Goal: Task Accomplishment & Management: Manage account settings

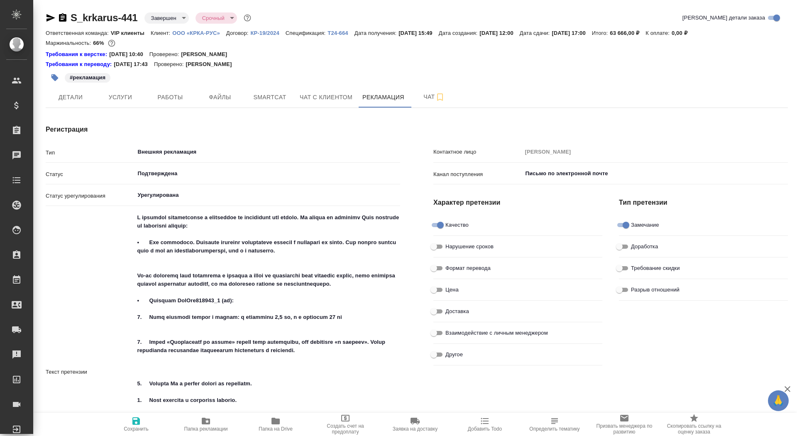
scroll to position [1043, 3]
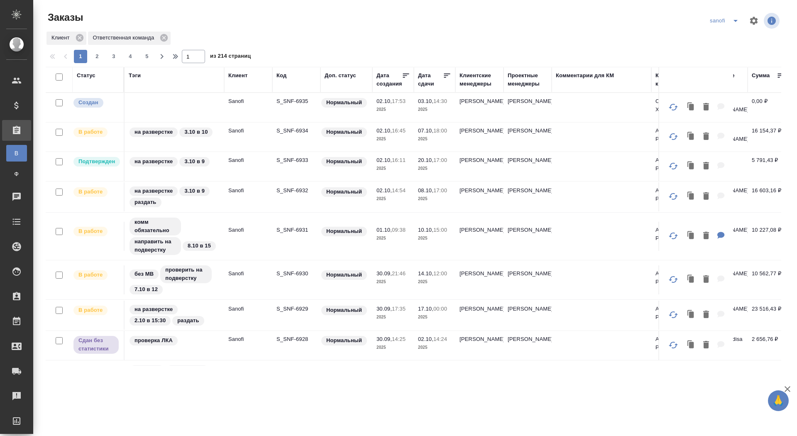
click at [294, 103] on p "S_SNF-6935" at bounding box center [296, 101] width 40 height 8
click at [294, 99] on p "S_SNF-6935" at bounding box center [296, 101] width 40 height 8
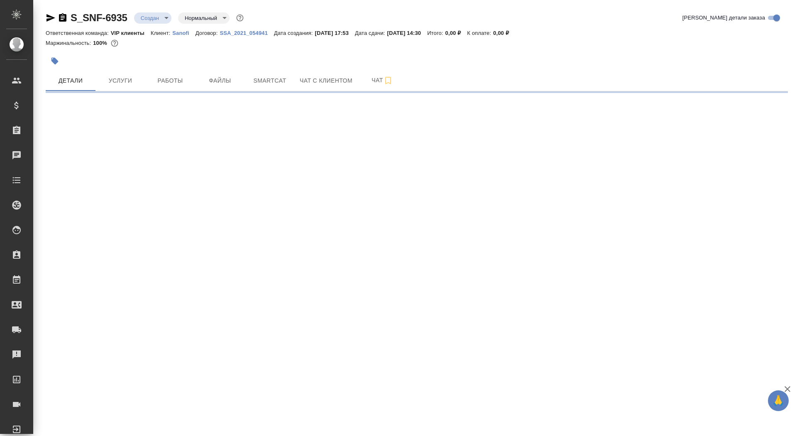
select select "RU"
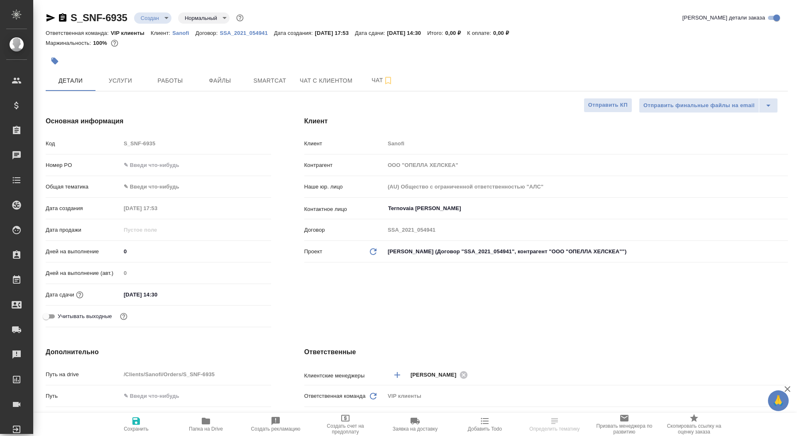
type textarea "x"
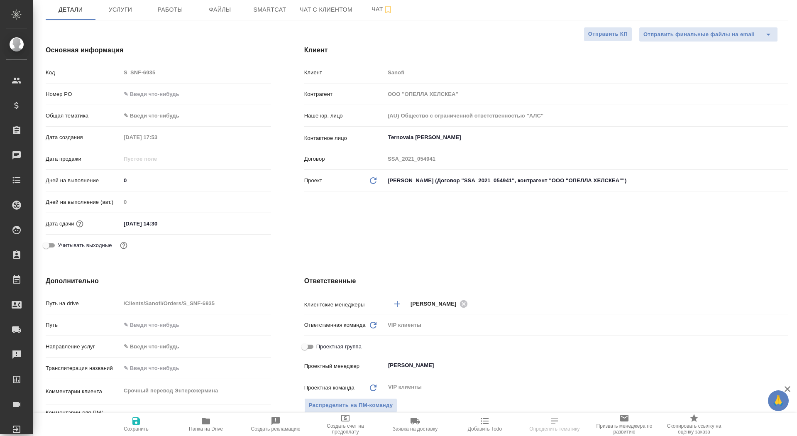
scroll to position [81, 0]
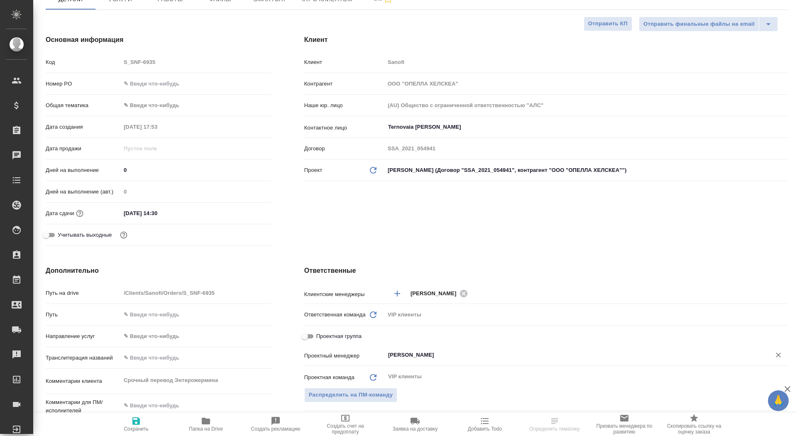
click at [428, 360] on div "Сайдашева Диляра ​" at bounding box center [586, 354] width 403 height 15
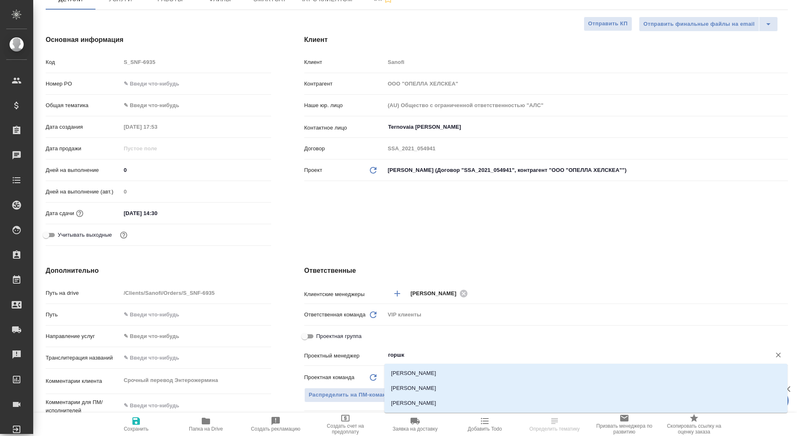
type input "горшко"
click at [438, 389] on li "[PERSON_NAME]" at bounding box center [585, 387] width 403 height 15
type textarea "x"
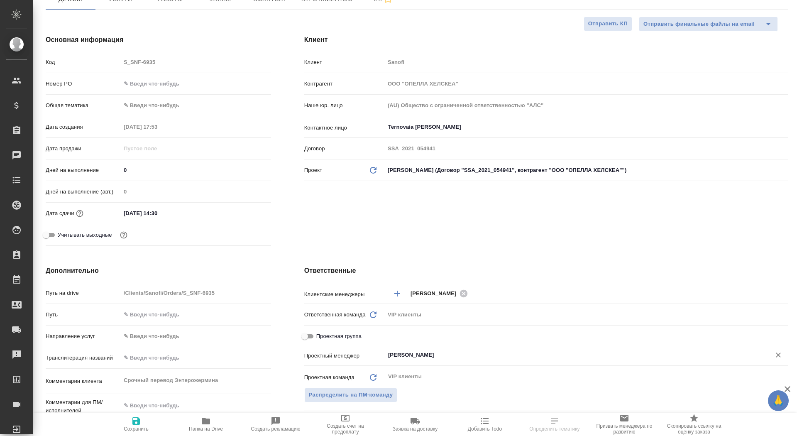
type input "[PERSON_NAME]"
click at [135, 421] on icon "button" at bounding box center [136, 421] width 10 height 10
type textarea "x"
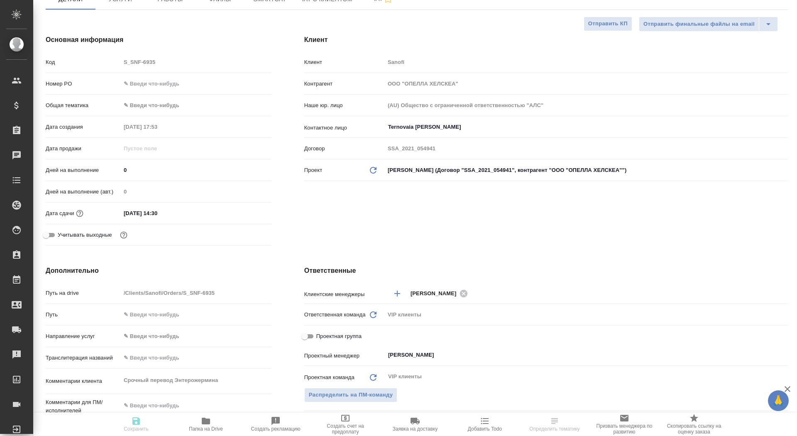
type textarea "x"
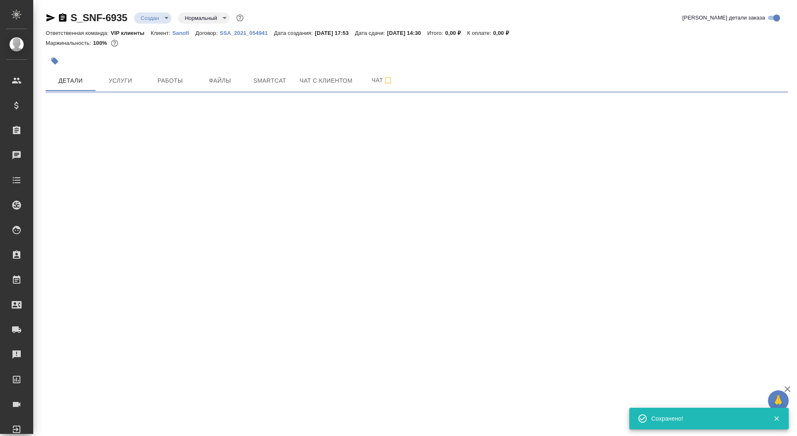
scroll to position [0, 0]
select select "RU"
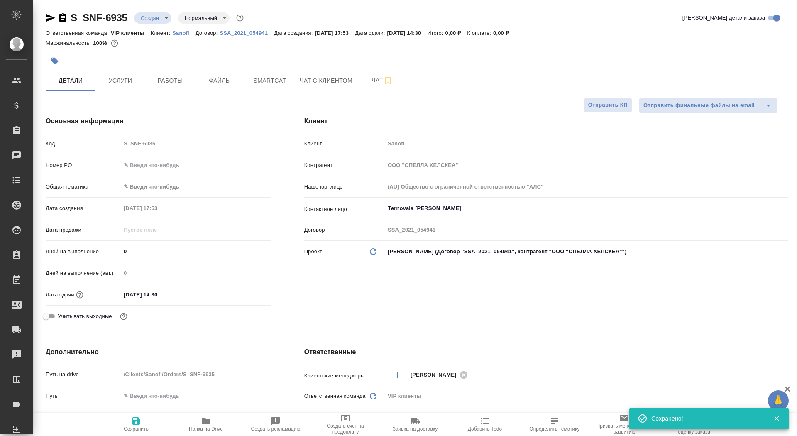
type textarea "x"
click at [165, 295] on input "03.10.2025 14:30" at bounding box center [157, 294] width 73 height 12
type input "03.10.2025 14:0_"
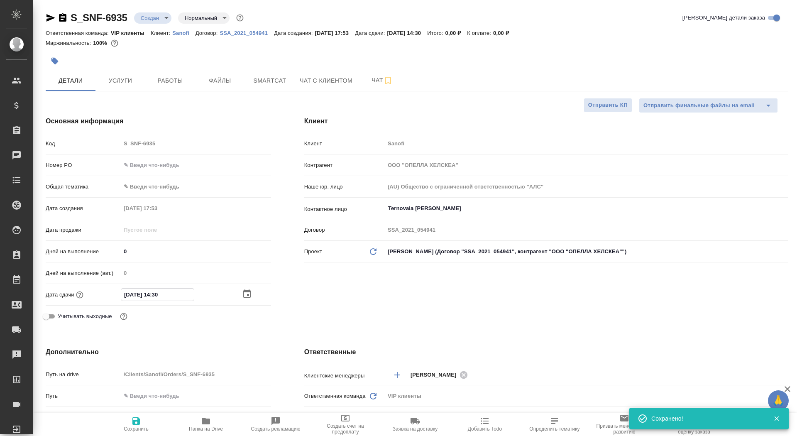
type textarea "x"
type input "03.10.2025 14:00"
type textarea "x"
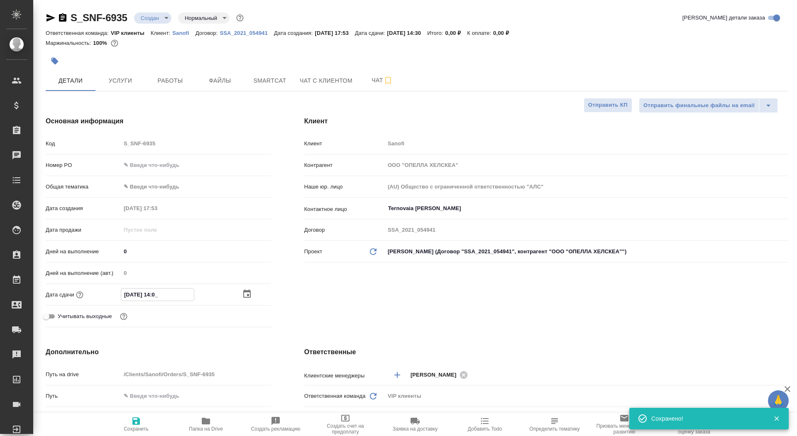
type textarea "x"
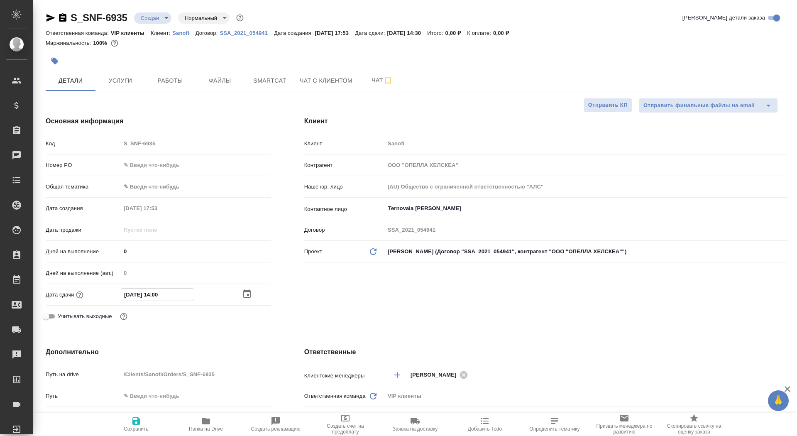
type input "03.10.2025 14:00"
click at [146, 426] on span "Сохранить" at bounding box center [136, 429] width 25 height 6
type textarea "x"
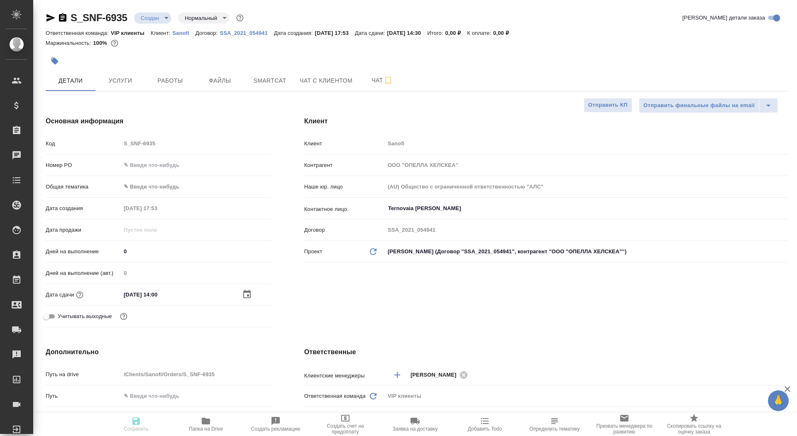
type textarea "x"
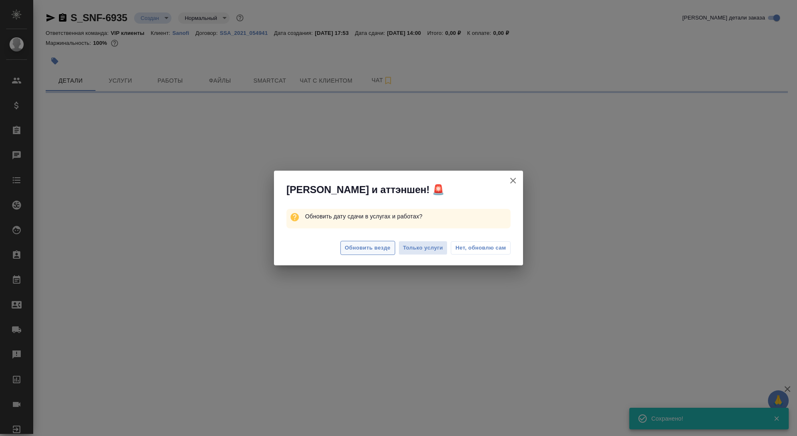
click at [356, 254] on button "Обновить везде" at bounding box center [367, 248] width 55 height 15
select select "RU"
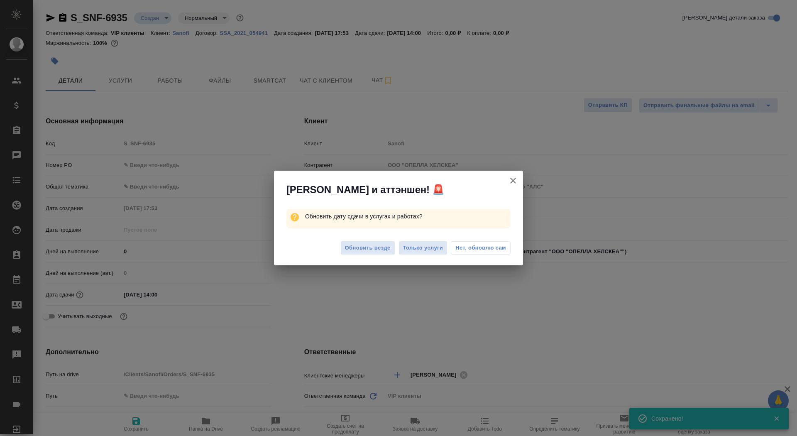
type textarea "x"
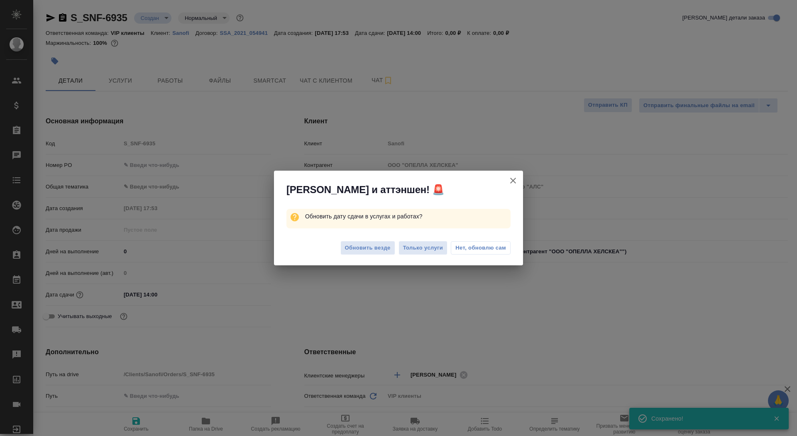
type textarea "x"
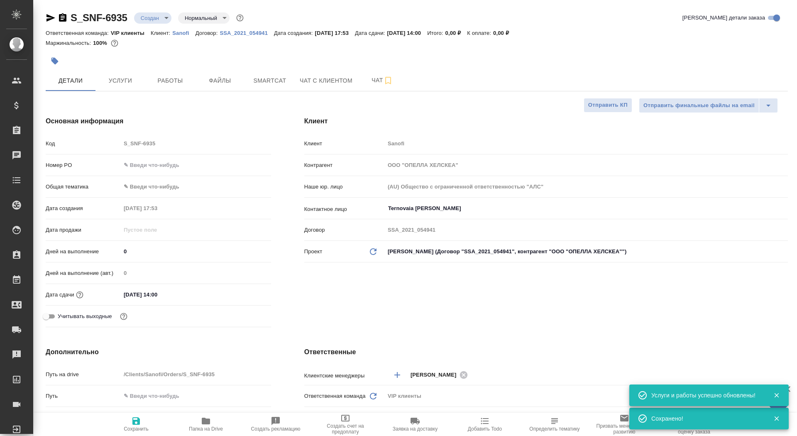
click at [355, 248] on body "🙏 .cls-1 fill:#fff; AWATERA Saydasheva Dilyara Клиенты Спецификации Заказы 0 Ча…" at bounding box center [398, 218] width 797 height 436
click at [210, 422] on icon "button" at bounding box center [206, 421] width 10 height 10
type textarea "x"
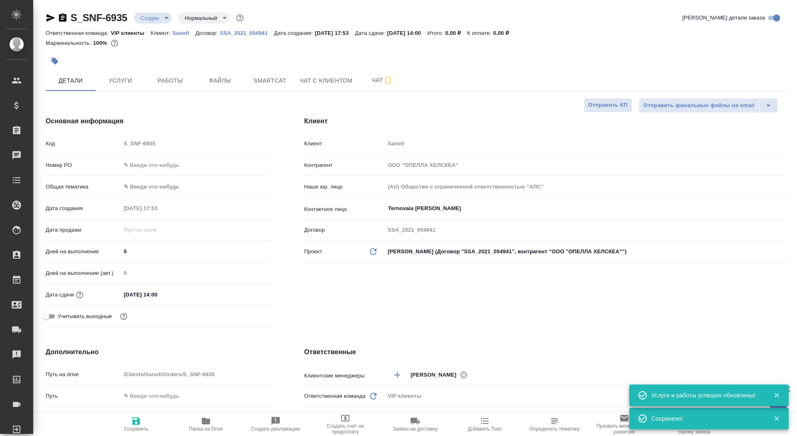
type textarea "x"
click at [124, 80] on span "Услуги" at bounding box center [120, 81] width 40 height 10
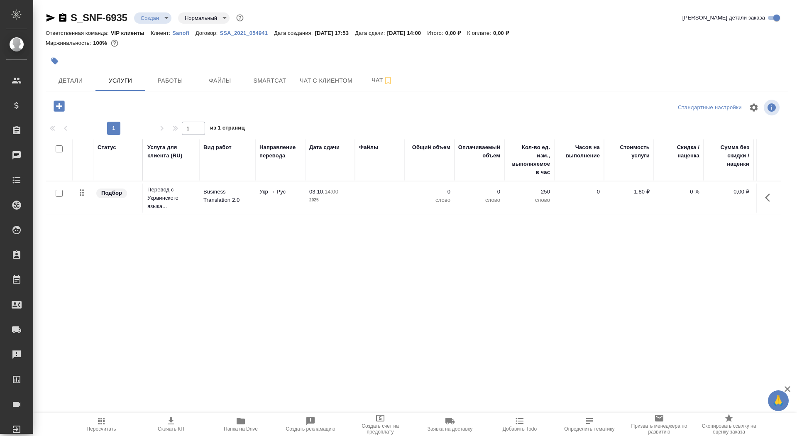
click at [231, 424] on span "Папка на Drive" at bounding box center [241, 424] width 60 height 16
click at [60, 195] on input "checkbox" at bounding box center [59, 193] width 7 height 7
checkbox input "true"
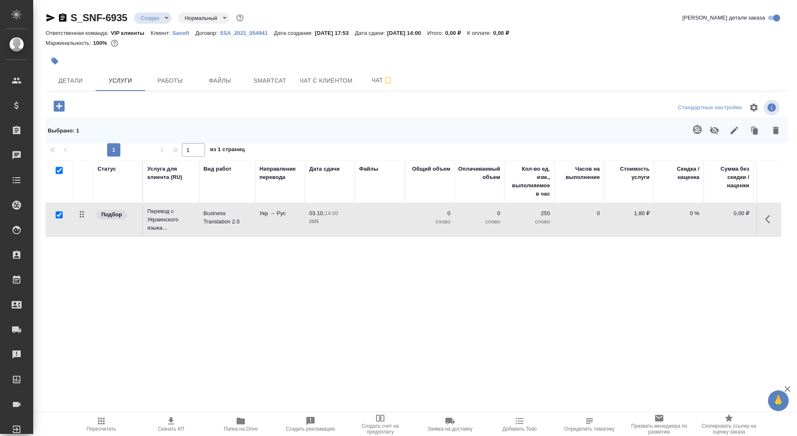
click at [768, 129] on button "button" at bounding box center [775, 130] width 20 height 22
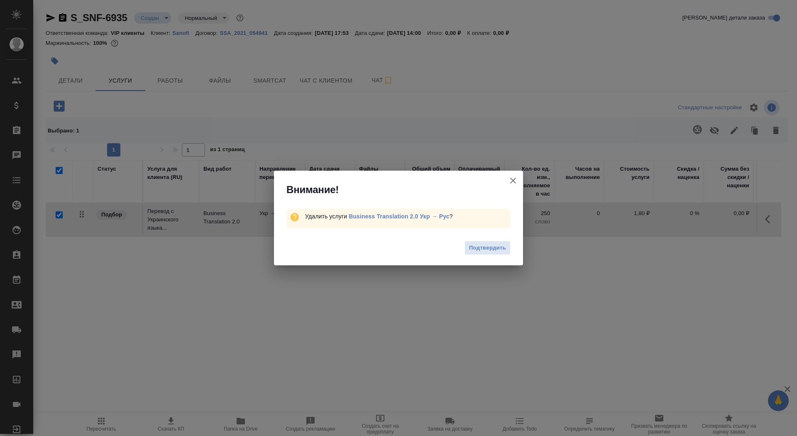
click at [512, 246] on div "Подтвердить" at bounding box center [398, 248] width 249 height 33
click at [473, 250] on span "Подтвердить" at bounding box center [487, 248] width 37 height 10
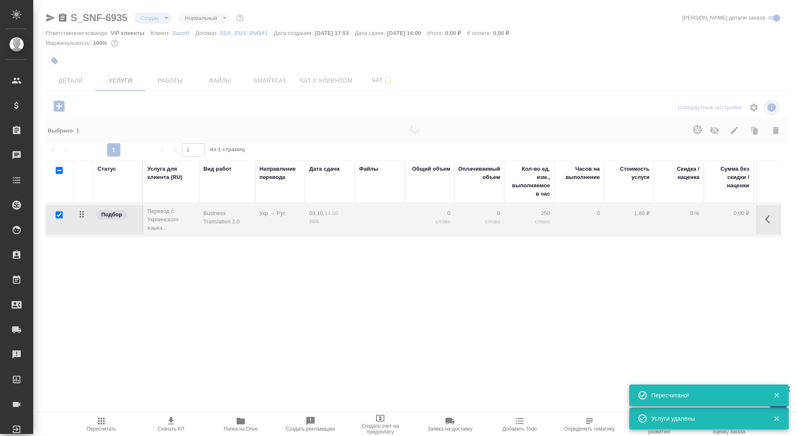
checkbox input "false"
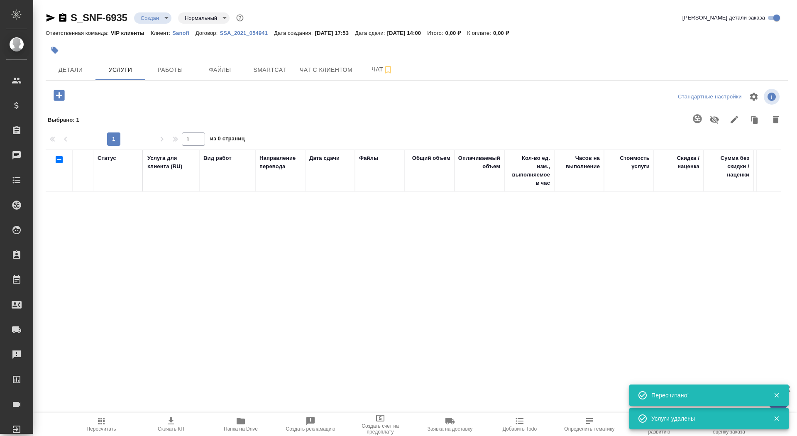
click at [53, 46] on icon "button" at bounding box center [55, 50] width 8 height 8
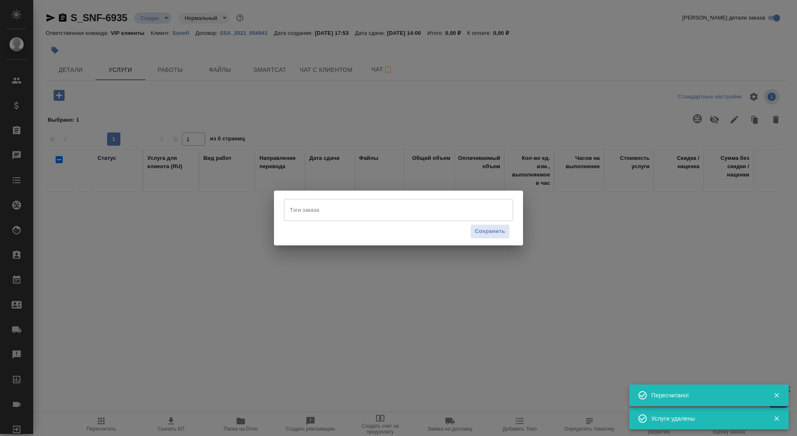
click at [348, 212] on input "Тэги заказа" at bounding box center [390, 209] width 206 height 14
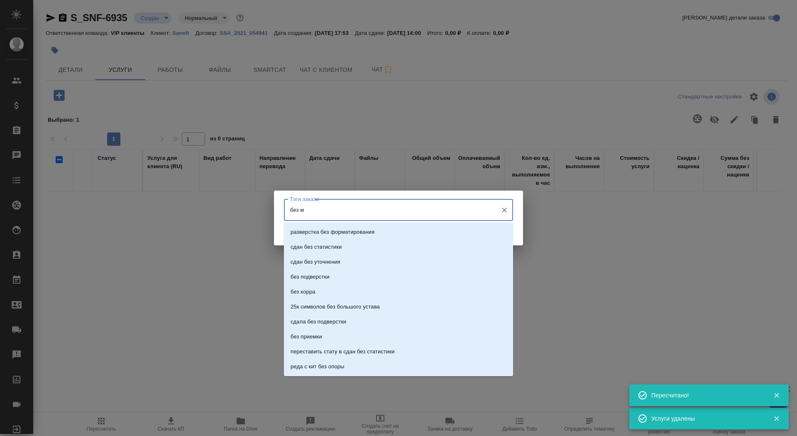
type input "без мв"
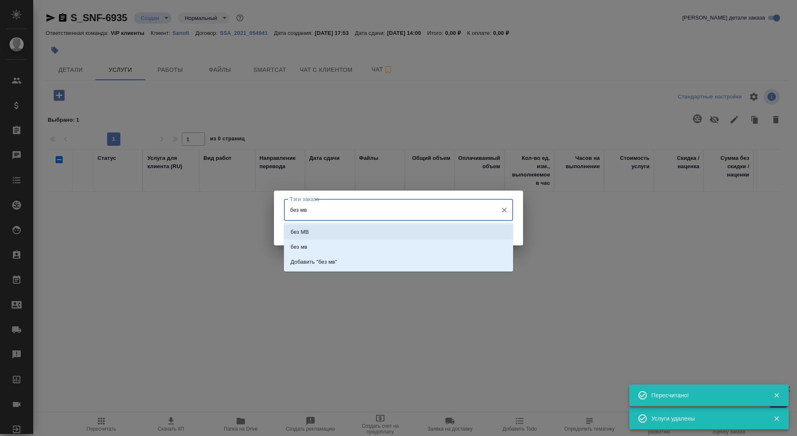
click at [363, 231] on li "без МВ" at bounding box center [398, 231] width 229 height 15
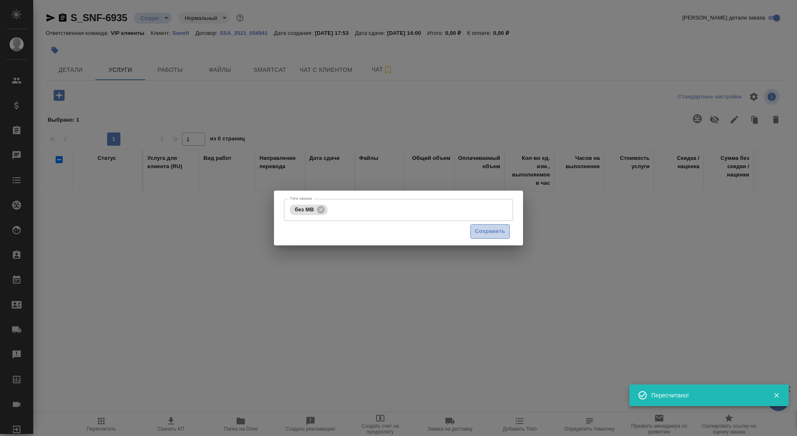
click at [484, 234] on span "Сохранить" at bounding box center [490, 232] width 30 height 10
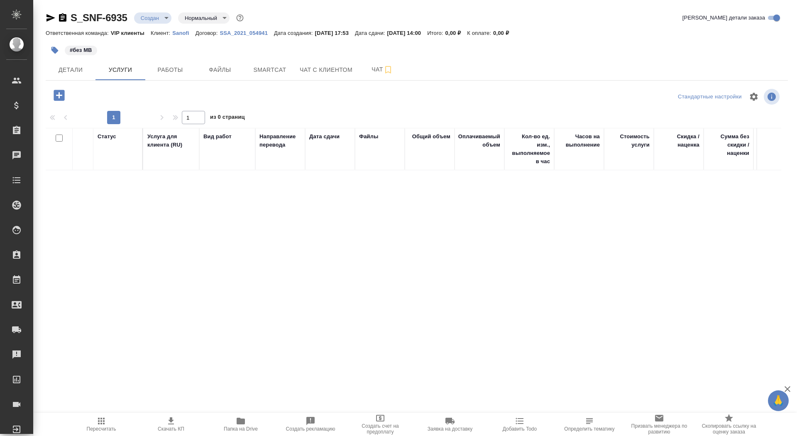
click at [58, 95] on icon "button" at bounding box center [59, 95] width 15 height 15
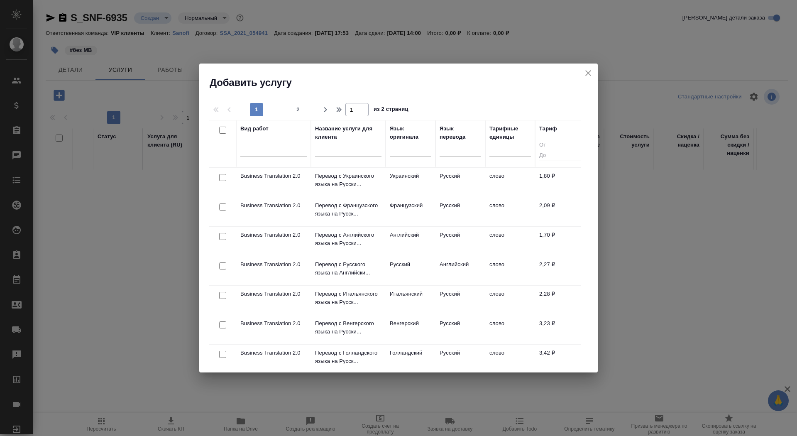
click at [355, 151] on input "text" at bounding box center [348, 151] width 66 height 10
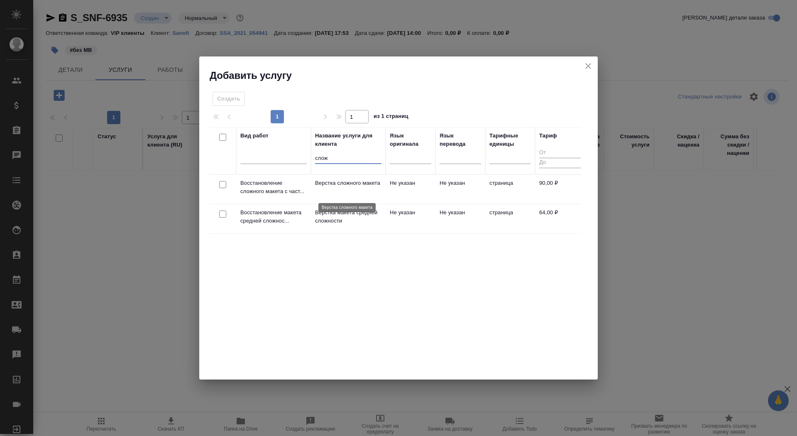
type input "слож"
click at [342, 185] on p "Верстка сложного макета" at bounding box center [348, 183] width 66 height 8
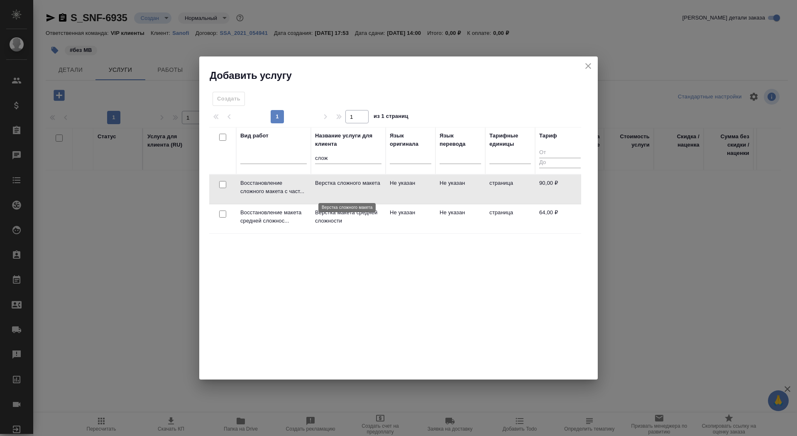
click at [342, 185] on p "Верстка сложного макета" at bounding box center [348, 183] width 66 height 8
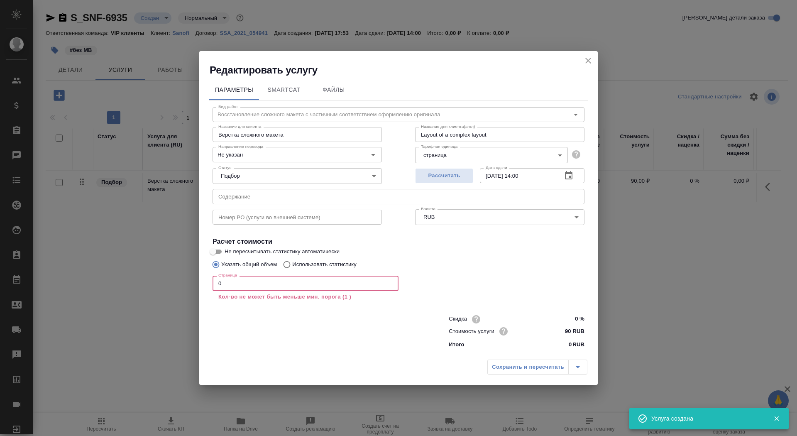
click at [248, 290] on input "0" at bounding box center [305, 282] width 186 height 15
type input "5"
click at [238, 154] on input "Не указан" at bounding box center [283, 154] width 136 height 10
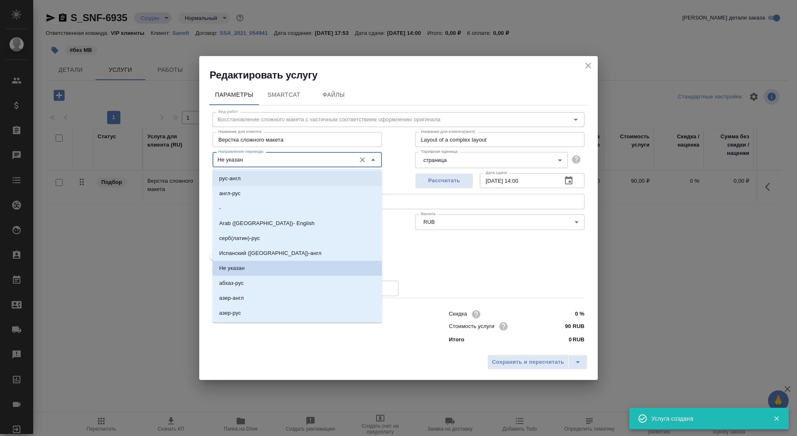
click at [239, 177] on p "рус-англ" at bounding box center [230, 178] width 22 height 8
type input "рус-англ"
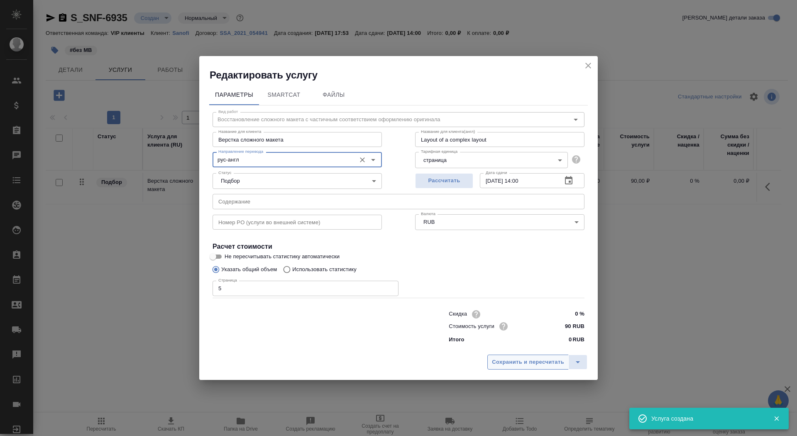
click at [503, 366] on button "Сохранить и пересчитать" at bounding box center [527, 361] width 81 height 15
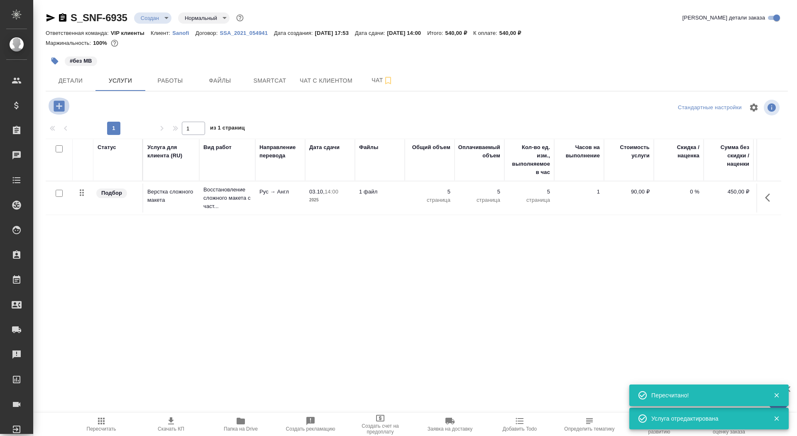
click at [64, 105] on icon "button" at bounding box center [59, 105] width 11 height 11
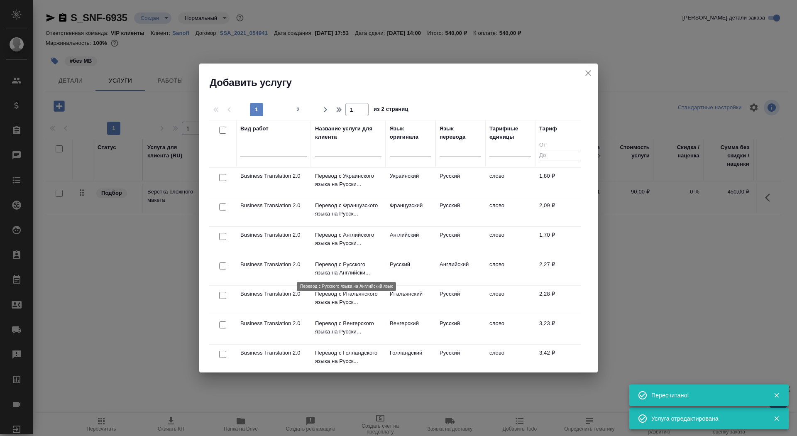
click at [357, 261] on p "Перевод с Русского языка на Английски..." at bounding box center [348, 268] width 66 height 17
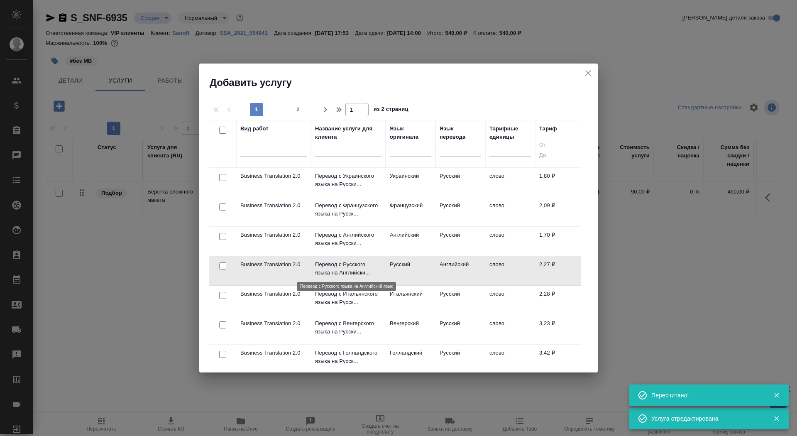
click at [357, 261] on p "Перевод с Русского языка на Английски..." at bounding box center [348, 268] width 66 height 17
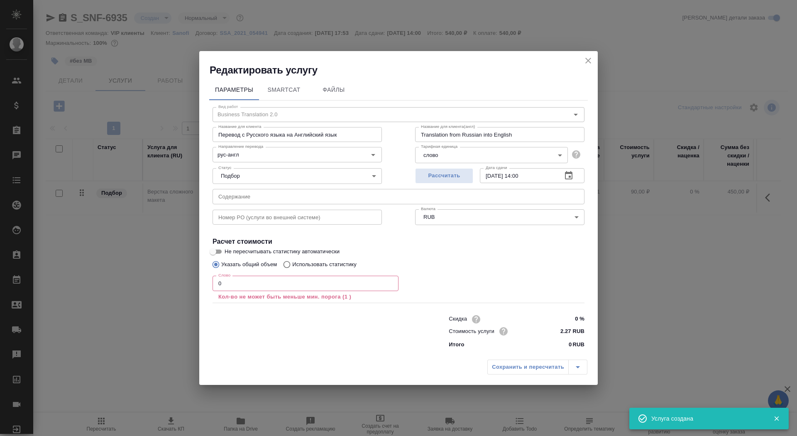
click at [229, 287] on input "0" at bounding box center [305, 282] width 186 height 15
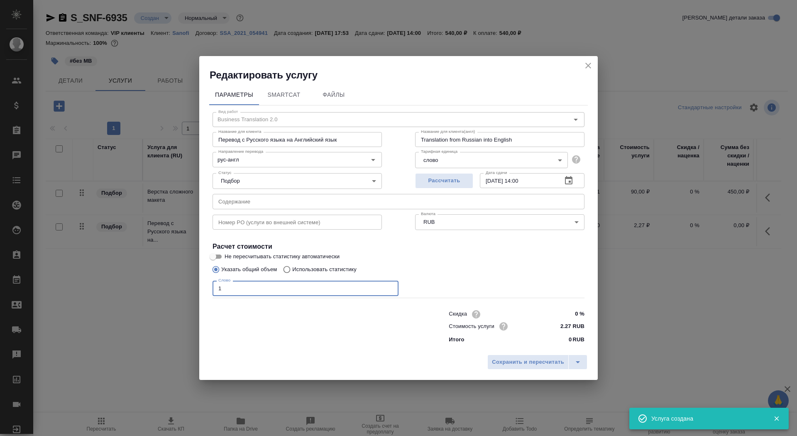
type input "1"
click at [216, 255] on input "Не пересчитывать статистику автоматически" at bounding box center [213, 256] width 30 height 10
checkbox input "true"
click at [503, 362] on span "Сохранить и пересчитать" at bounding box center [528, 362] width 72 height 10
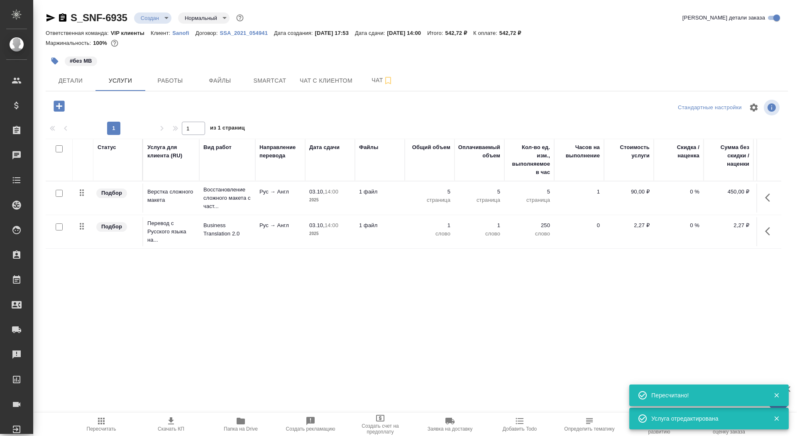
click at [57, 226] on input "checkbox" at bounding box center [59, 226] width 7 height 7
checkbox input "true"
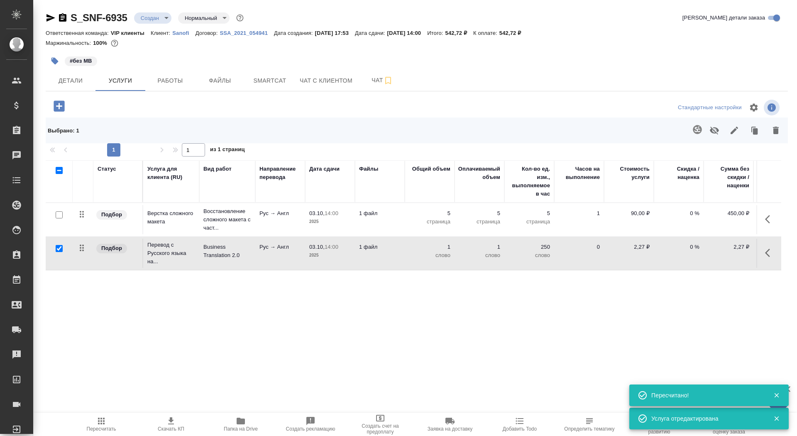
click at [695, 128] on icon "button" at bounding box center [697, 129] width 10 height 10
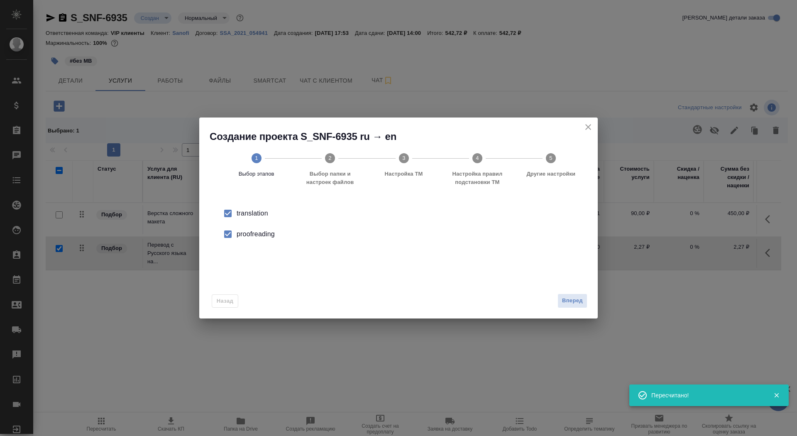
click at [556, 297] on div "Вперед" at bounding box center [570, 300] width 33 height 15
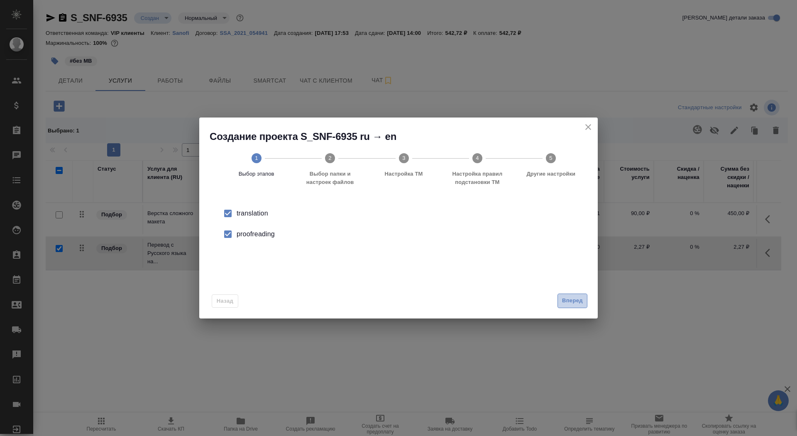
click at [570, 301] on span "Вперед" at bounding box center [572, 301] width 21 height 10
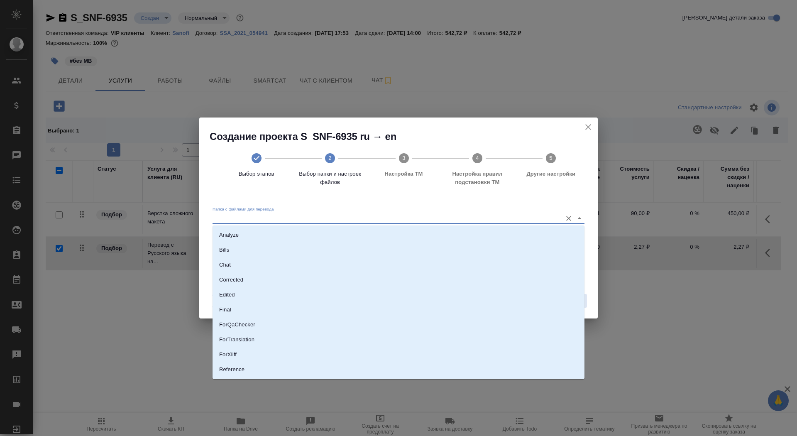
click at [468, 217] on input "Папка с файлами для перевода" at bounding box center [384, 218] width 345 height 10
click at [445, 344] on li "Source" at bounding box center [398, 341] width 372 height 15
type input "Source"
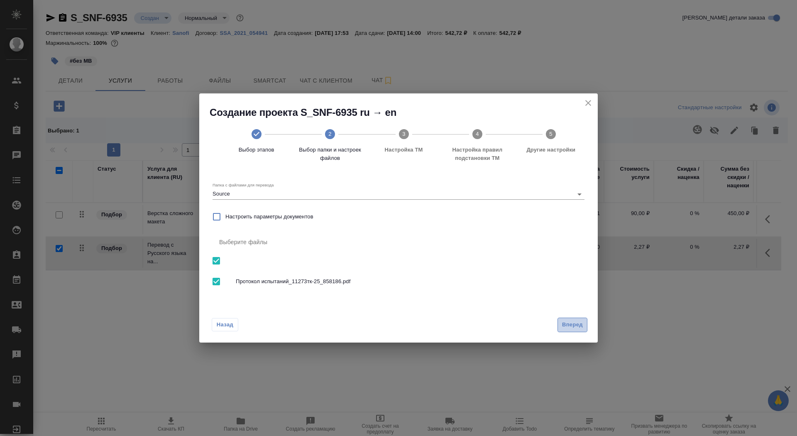
click at [570, 323] on span "Вперед" at bounding box center [572, 325] width 21 height 10
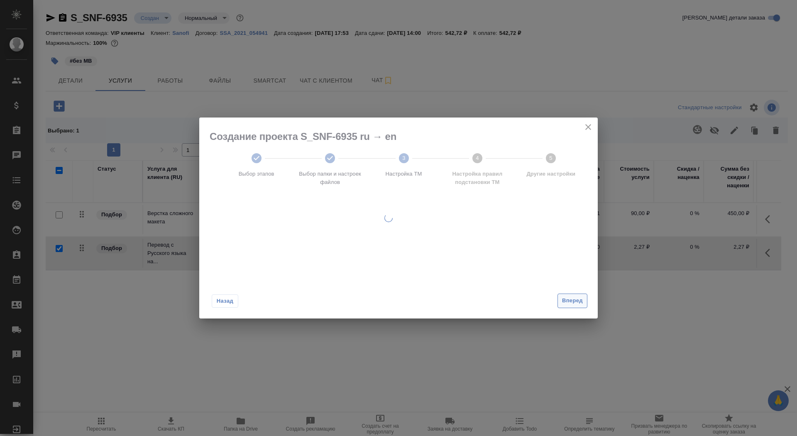
click at [570, 295] on button "Вперед" at bounding box center [572, 300] width 30 height 15
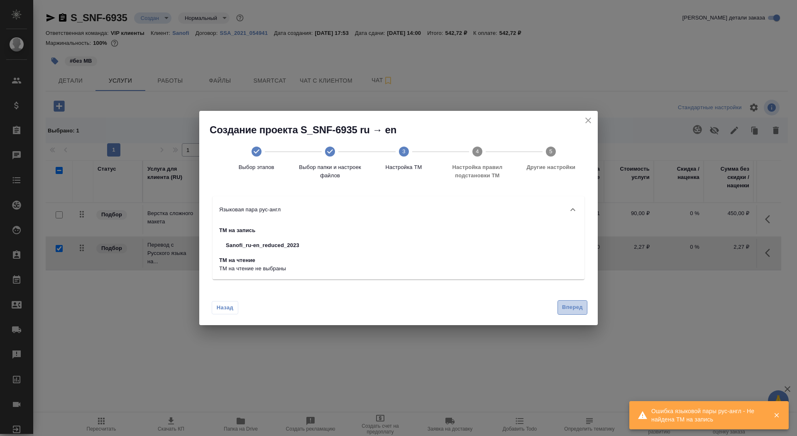
click at [570, 307] on span "Вперед" at bounding box center [572, 307] width 21 height 10
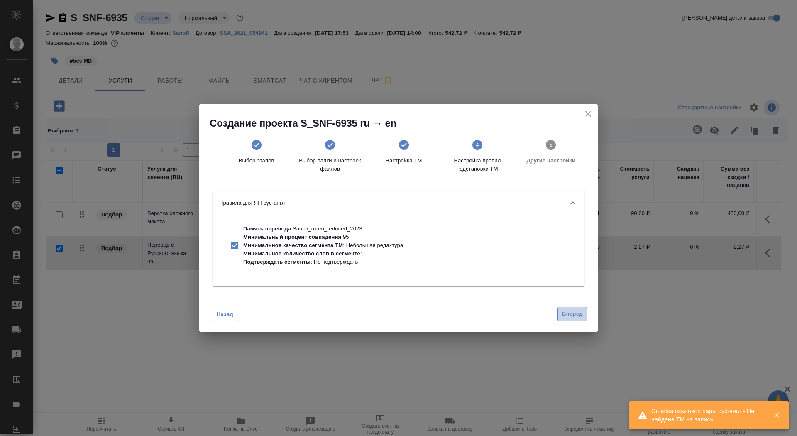
click at [573, 315] on span "Вперед" at bounding box center [572, 314] width 21 height 10
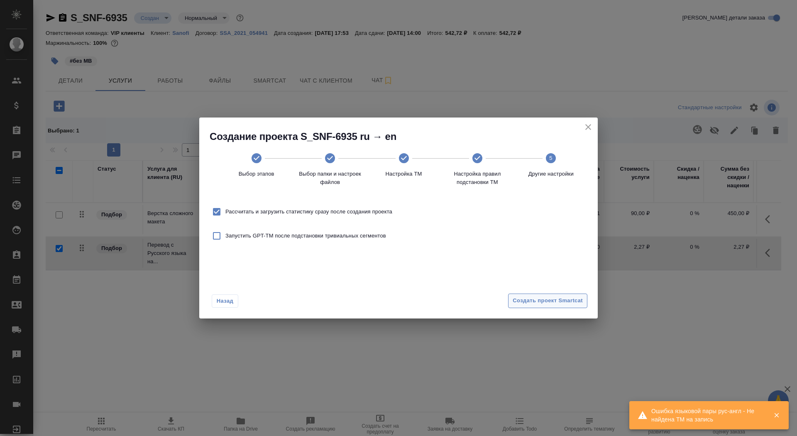
click at [562, 296] on span "Создать проект Smartcat" at bounding box center [547, 301] width 70 height 10
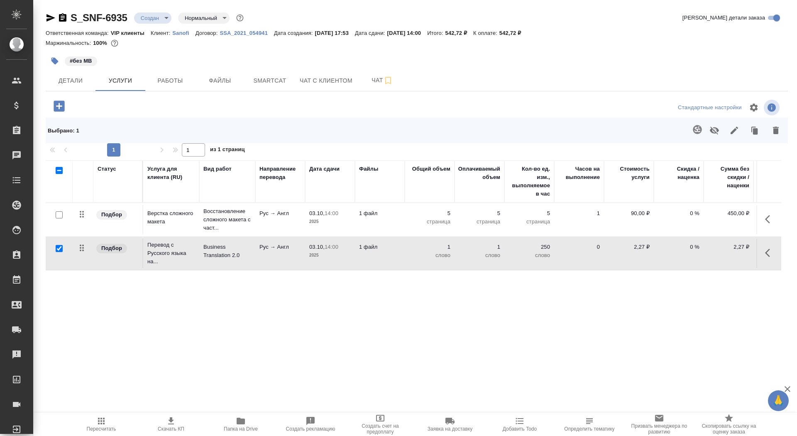
click at [258, 250] on td "Рус → Англ" at bounding box center [280, 253] width 50 height 29
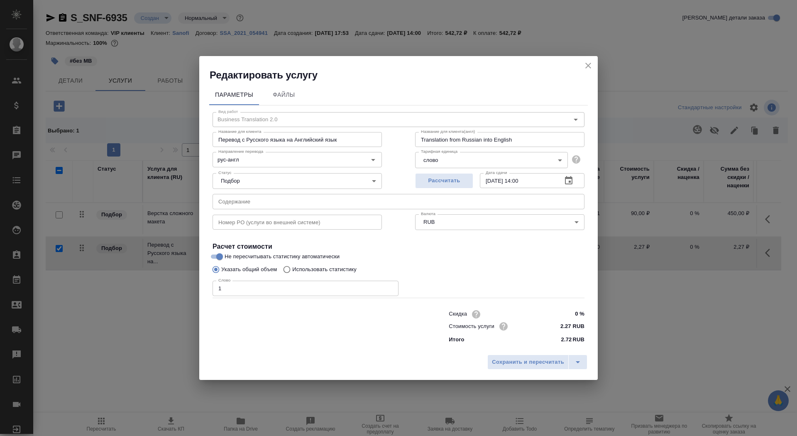
click at [343, 269] on p "Использовать статистику" at bounding box center [324, 269] width 64 height 8
click at [292, 269] on input "Использовать статистику" at bounding box center [285, 269] width 13 height 16
radio input "true"
radio input "false"
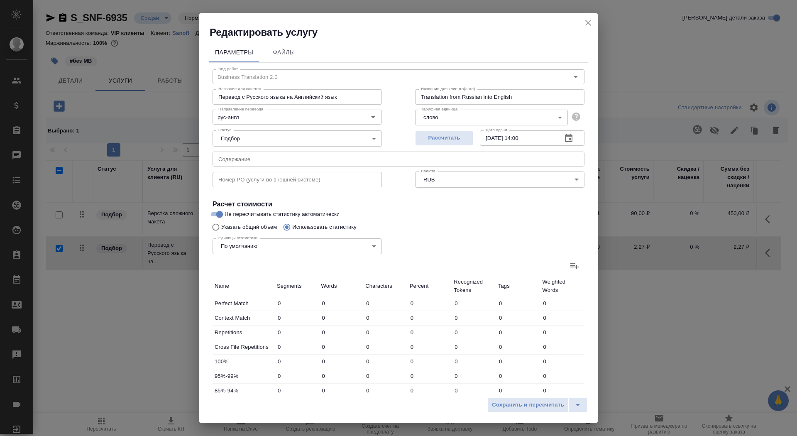
click at [579, 261] on icon at bounding box center [574, 266] width 10 height 10
click at [0, 0] on input "file" at bounding box center [0, 0] width 0 height 0
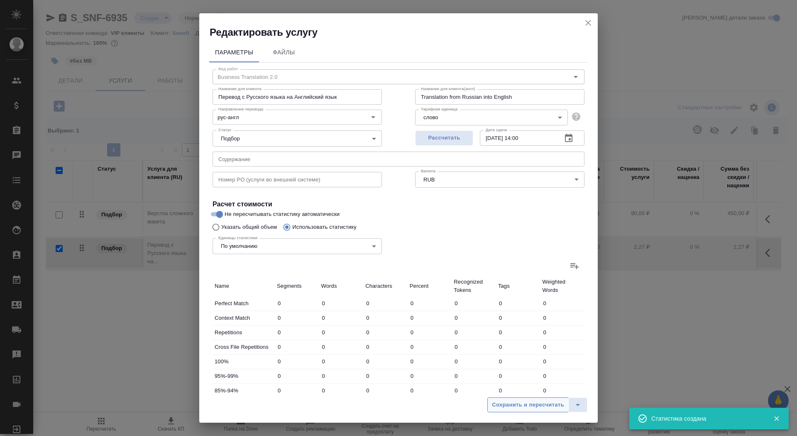
type input "43"
type input "182"
type input "1399"
type input "25"
type input "137"
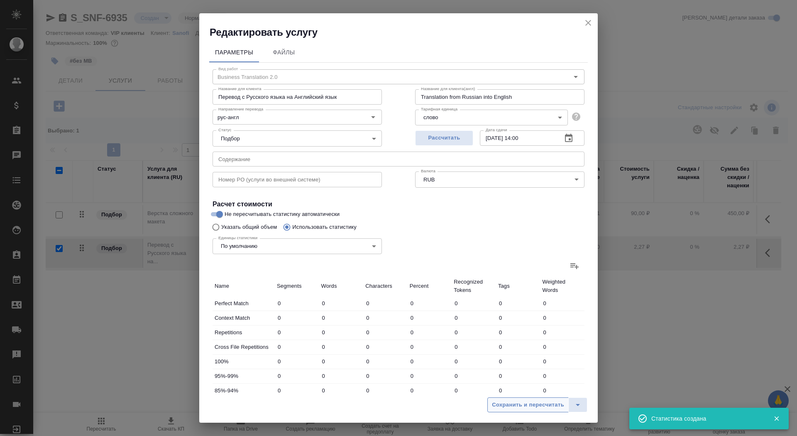
type input "1124"
type input "28"
type input "71"
type input "482"
type input "2"
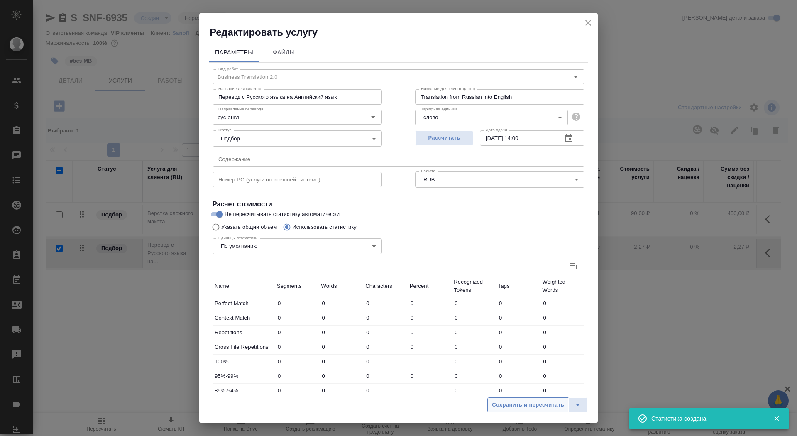
type input "3"
type input "4"
type input "5"
type input "22"
type input "170"
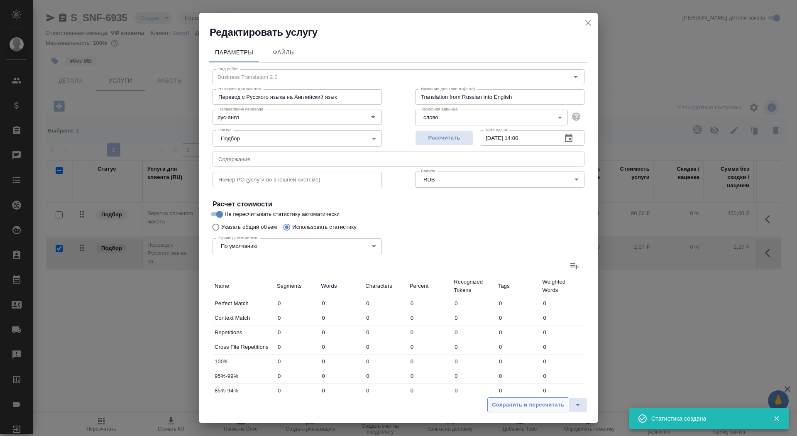
type input "11"
type input "64"
type input "564"
type input "105"
type input "1041"
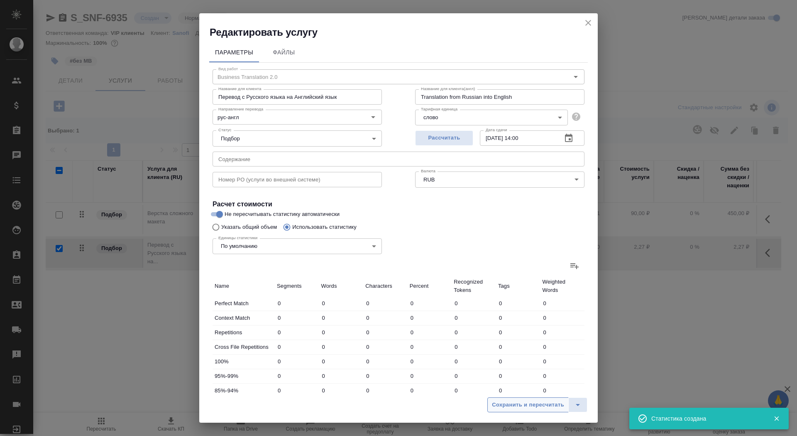
type input "8187"
type input "191"
type input "1380"
type input "10802"
type input "216"
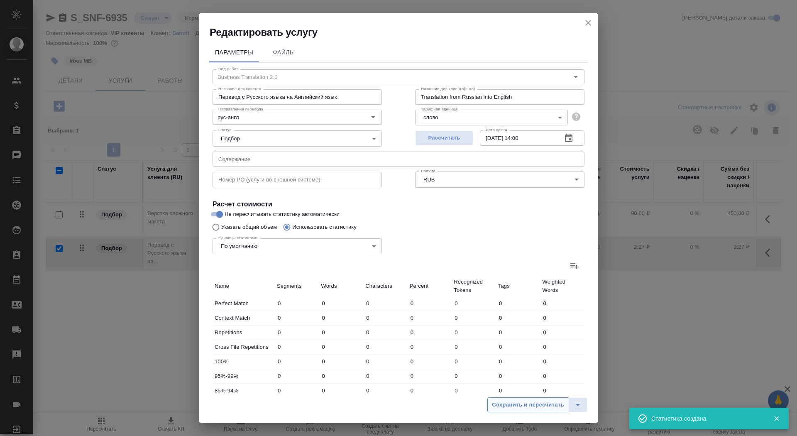
type input "1517"
type input "11926"
click at [523, 401] on span "Сохранить и пересчитать" at bounding box center [528, 405] width 72 height 10
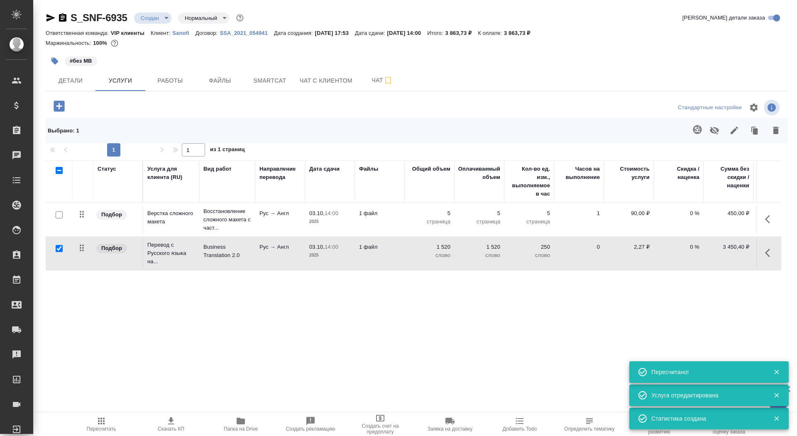
click at [359, 251] on td "1 файл" at bounding box center [380, 253] width 50 height 29
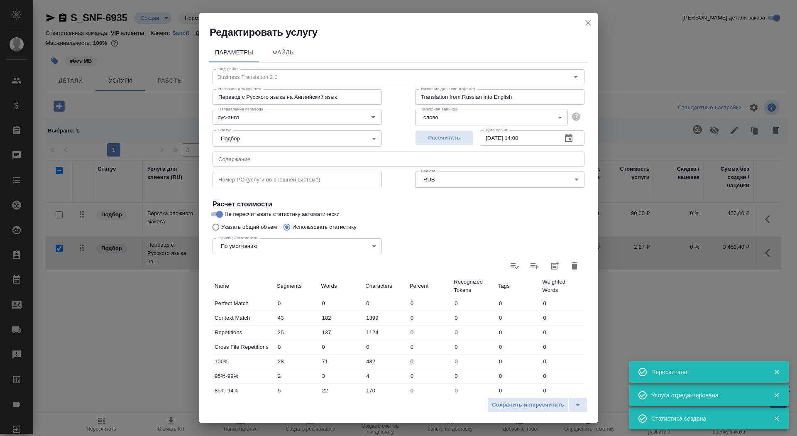
scroll to position [129, 0]
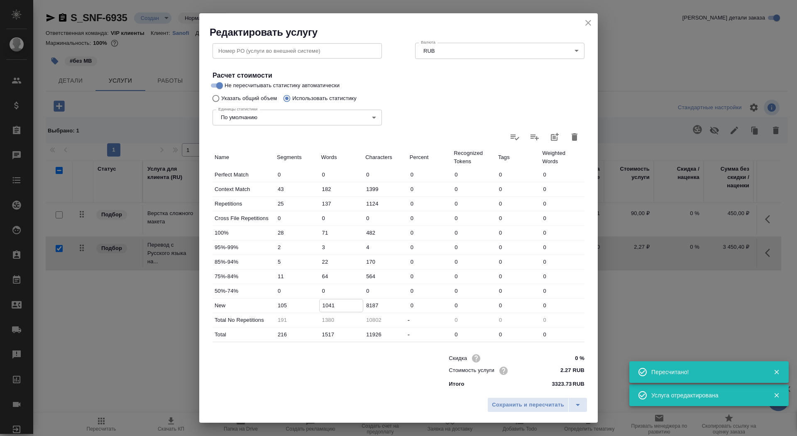
click at [329, 307] on input "1041" at bounding box center [341, 305] width 44 height 12
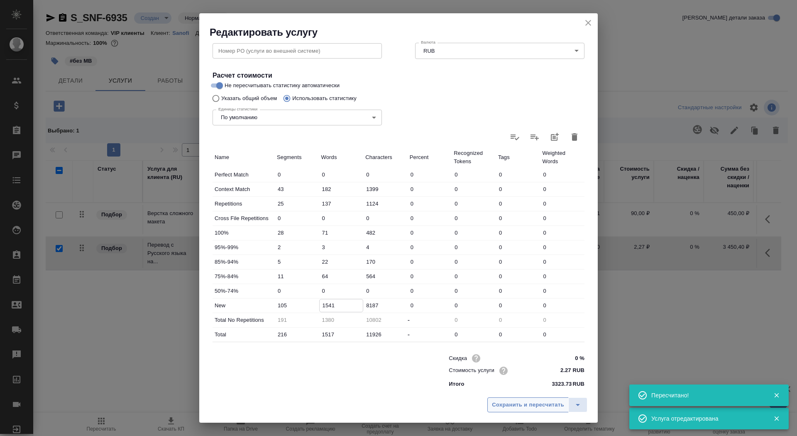
type input "1541"
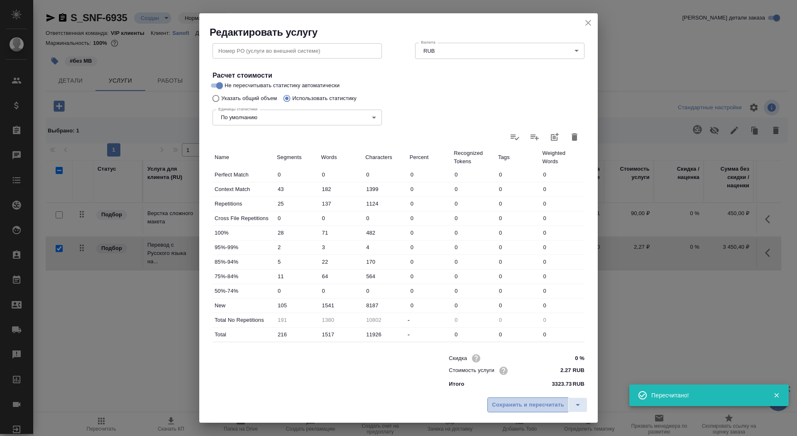
click at [509, 399] on button "Сохранить и пересчитать" at bounding box center [527, 404] width 81 height 15
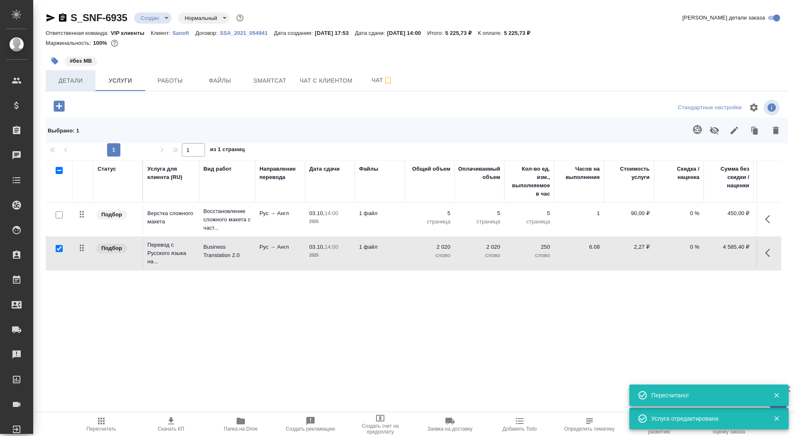
click at [70, 84] on span "Детали" at bounding box center [71, 81] width 40 height 10
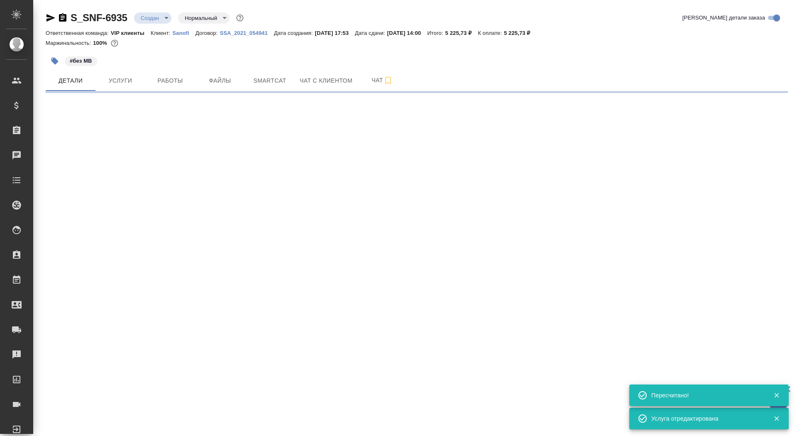
select select "RU"
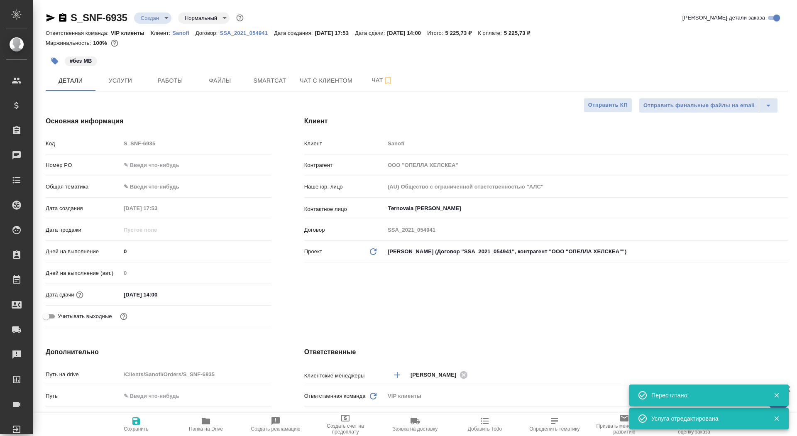
type textarea "x"
type input "[PERSON_NAME]"
type input "Комаров Роман"
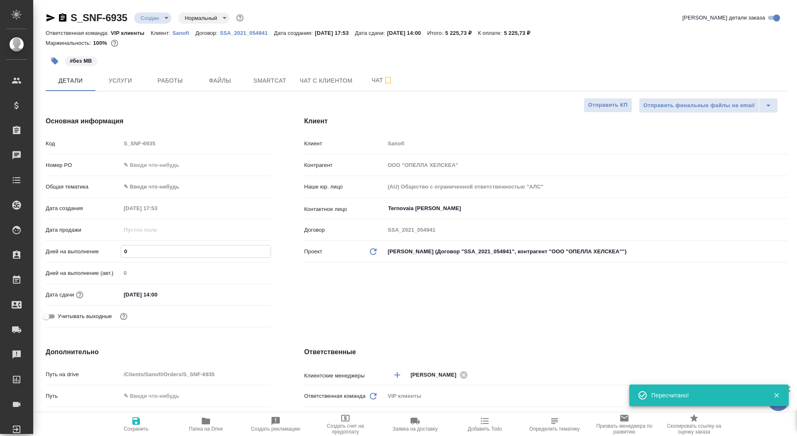
drag, startPoint x: 133, startPoint y: 249, endPoint x: 120, endPoint y: 249, distance: 12.9
click at [120, 249] on div "Дней на выполнение 0" at bounding box center [158, 251] width 225 height 15
type input "1"
type textarea "x"
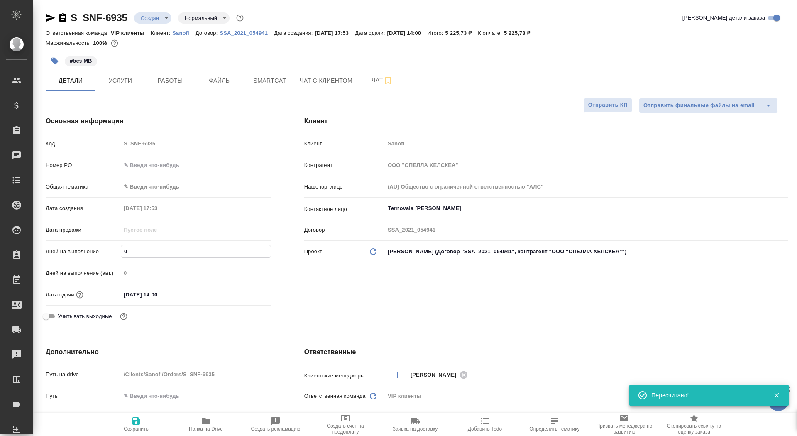
type textarea "x"
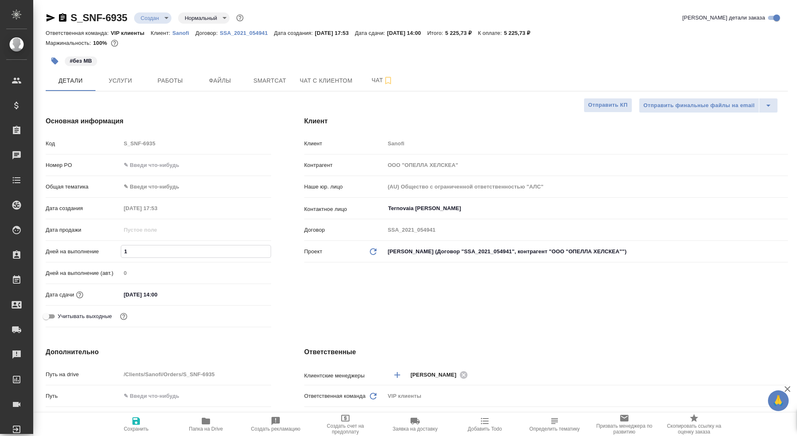
type input "1"
click at [132, 426] on span "Сохранить" at bounding box center [136, 429] width 25 height 6
type textarea "x"
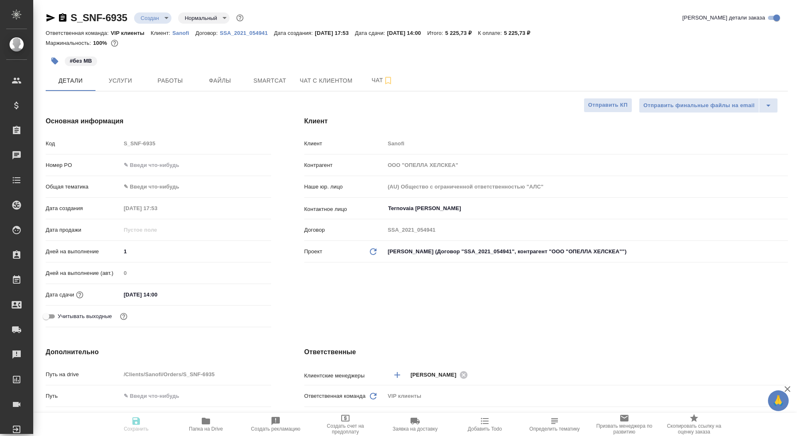
type textarea "x"
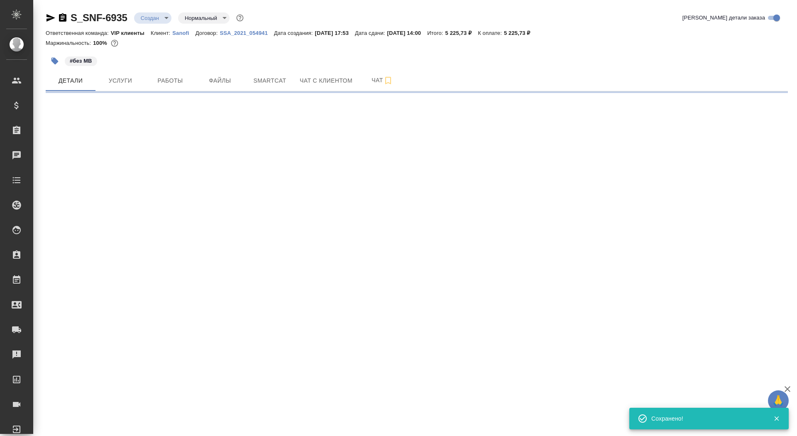
select select "RU"
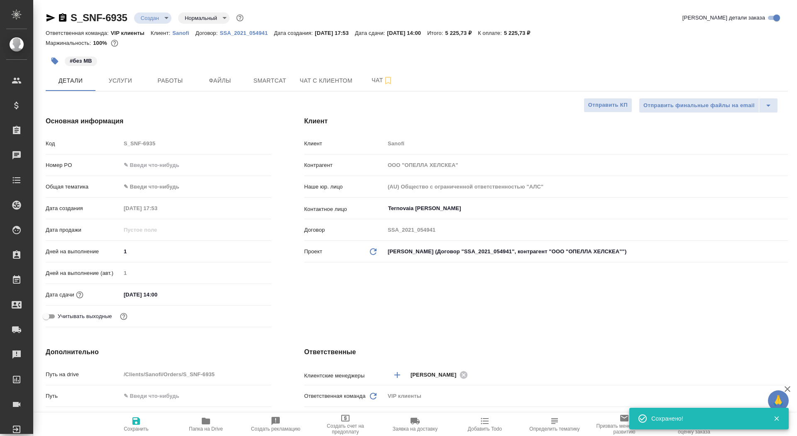
type textarea "x"
click at [134, 427] on span "Сохранить" at bounding box center [136, 429] width 25 height 6
type textarea "x"
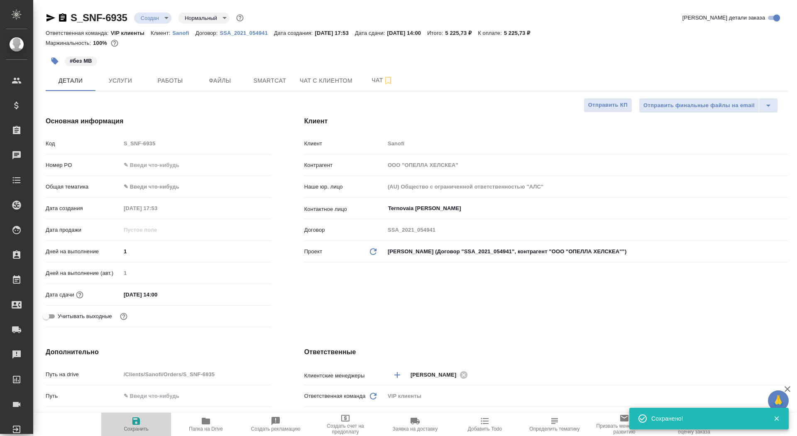
type textarea "x"
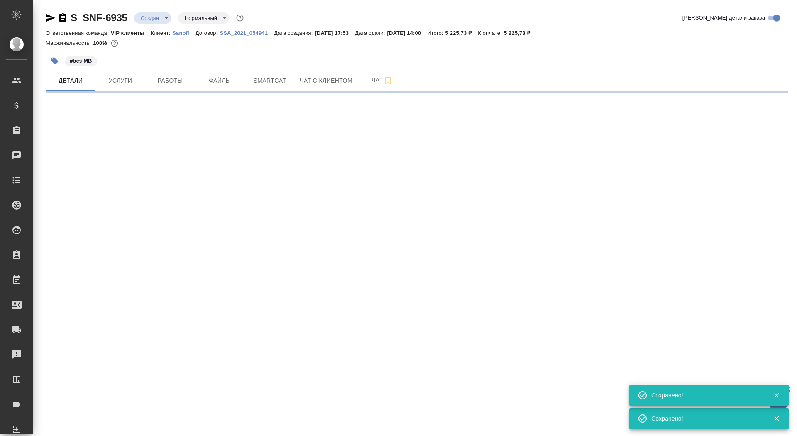
select select "RU"
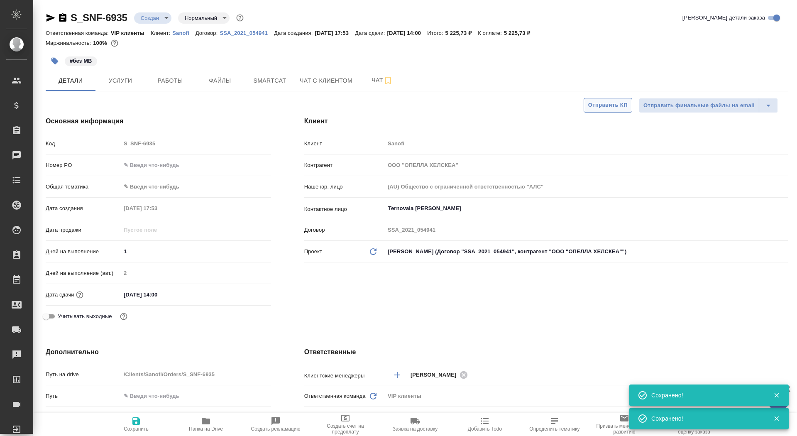
type textarea "x"
click at [594, 101] on span "Отправить КП" at bounding box center [607, 105] width 39 height 10
type textarea "x"
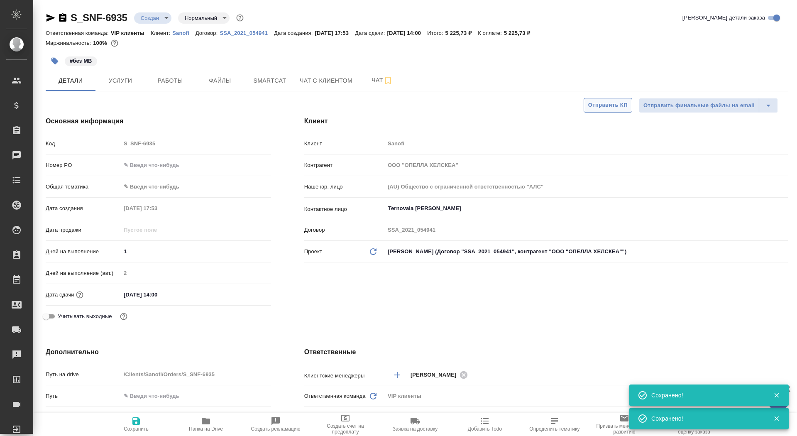
type textarea "x"
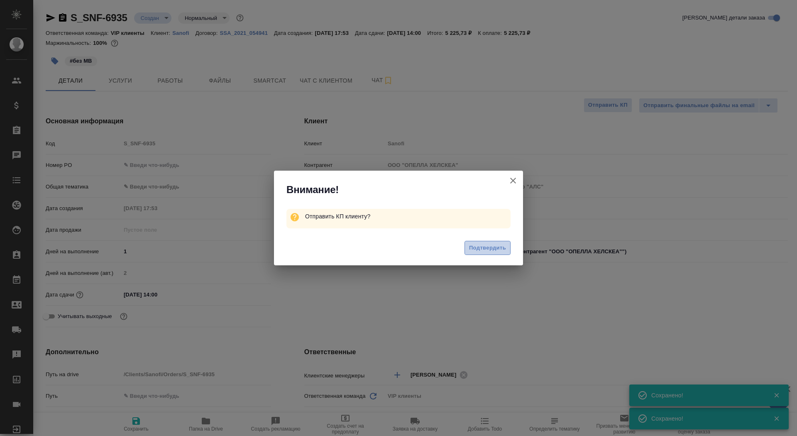
click at [482, 246] on span "Подтвердить" at bounding box center [487, 248] width 37 height 10
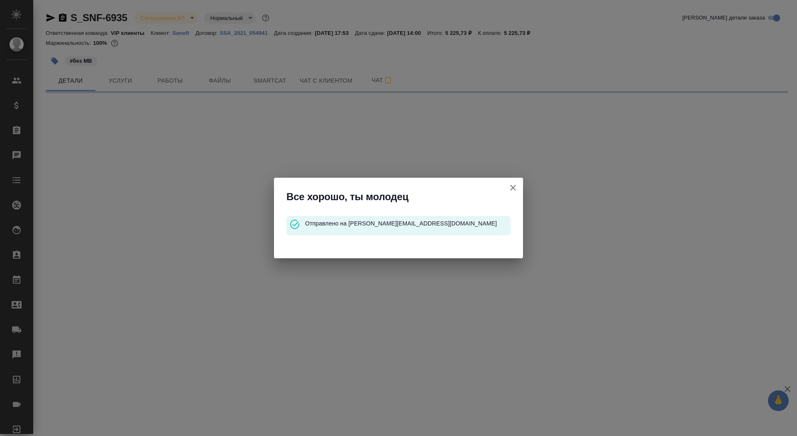
click at [515, 188] on icon "button" at bounding box center [513, 188] width 10 height 10
select select "RU"
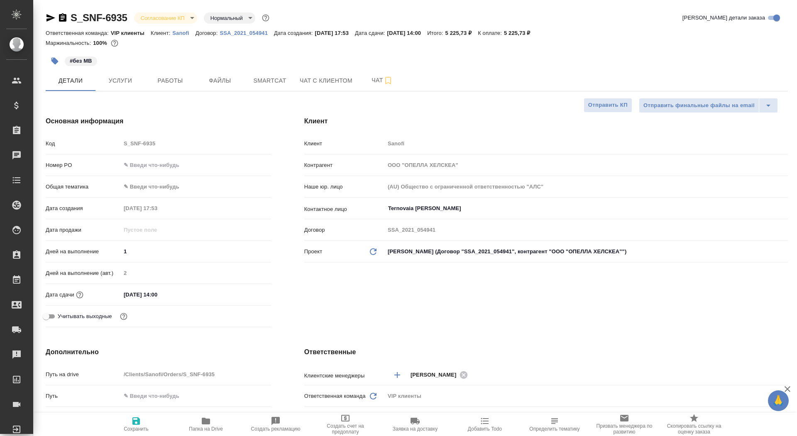
type textarea "x"
click at [171, 80] on span "Работы" at bounding box center [170, 81] width 40 height 10
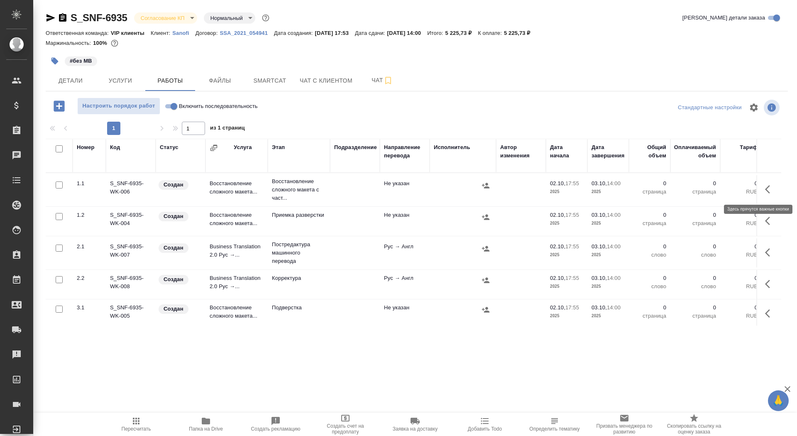
click at [770, 184] on icon "button" at bounding box center [770, 189] width 10 height 10
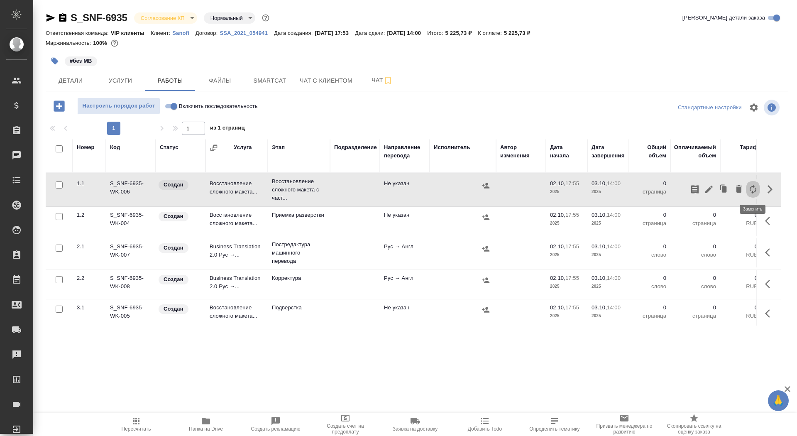
click at [754, 192] on icon "button" at bounding box center [753, 189] width 10 height 10
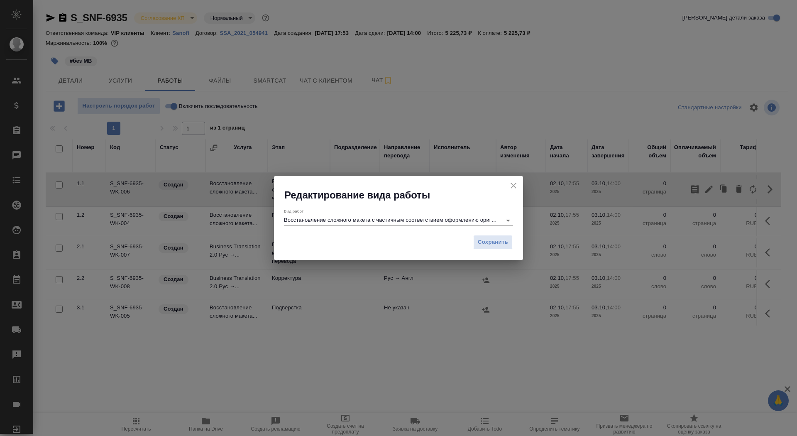
click at [443, 220] on input "Восстановление сложного макета с частичным соответствием оформлению оригинала" at bounding box center [390, 220] width 213 height 10
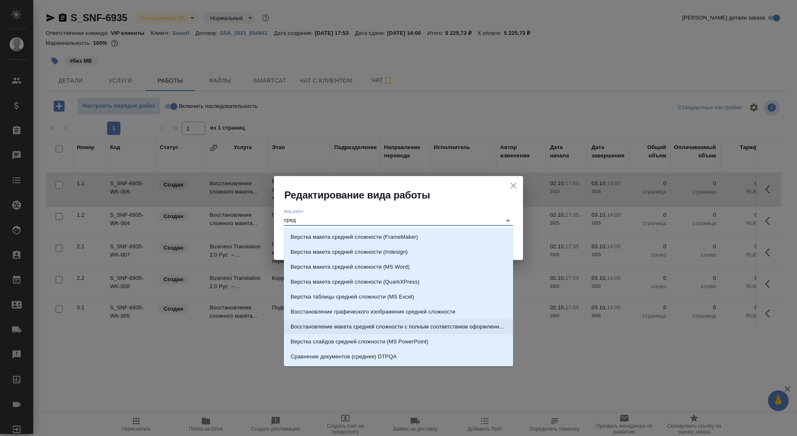
click at [449, 326] on p "Восстановление макета средней сложности с полным соответствием оформлению ориги…" at bounding box center [398, 326] width 216 height 8
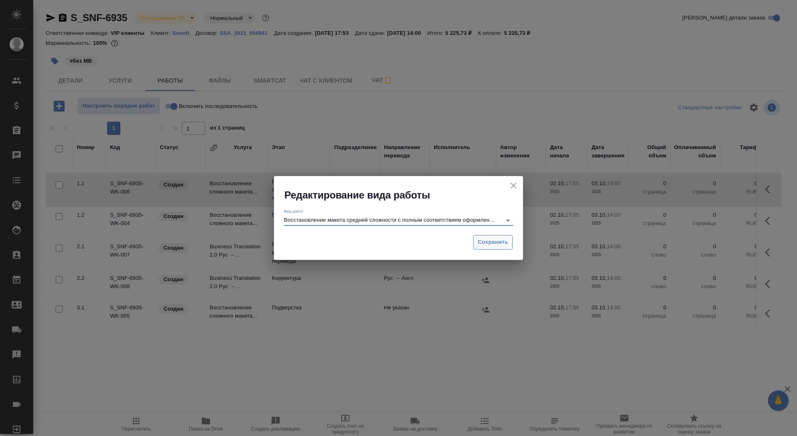
type input "Восстановление макета средней сложности с полным соответствием оформлению ориги…"
click at [482, 242] on span "Сохранить" at bounding box center [493, 242] width 30 height 10
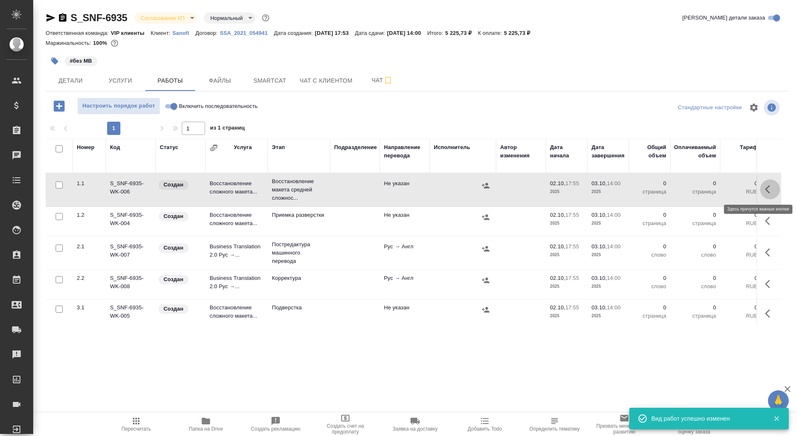
click at [767, 185] on icon "button" at bounding box center [770, 189] width 10 height 10
click at [706, 187] on icon "button" at bounding box center [709, 189] width 10 height 10
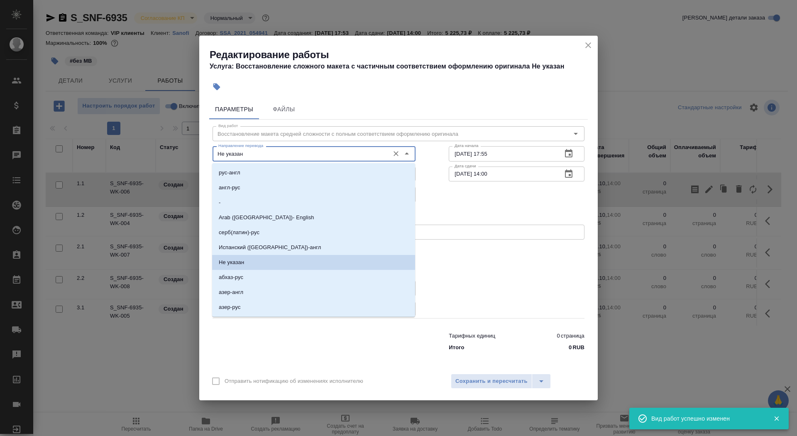
click at [252, 151] on input "Не указан" at bounding box center [300, 154] width 170 height 10
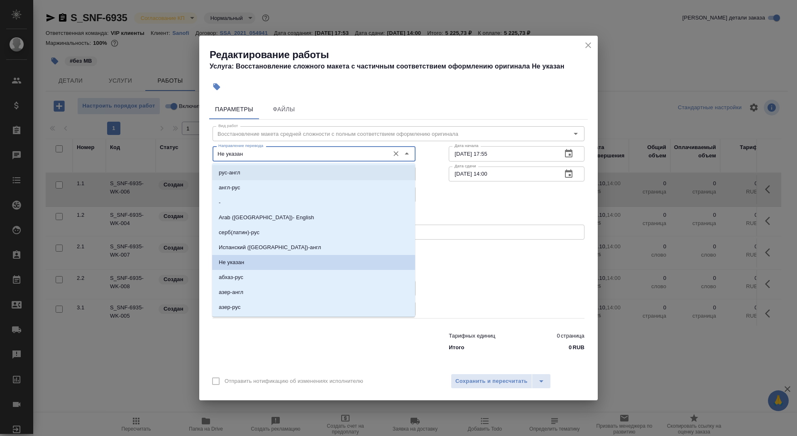
click at [248, 168] on li "рус-англ" at bounding box center [313, 172] width 203 height 15
type input "рус-англ"
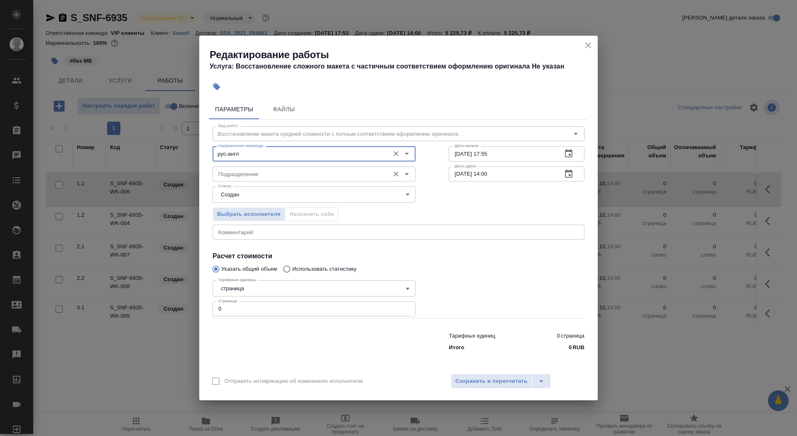
click at [248, 171] on input "Подразделение" at bounding box center [300, 174] width 170 height 10
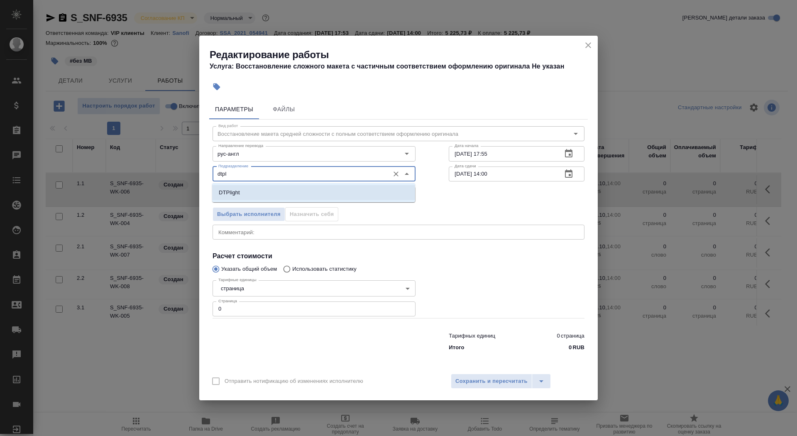
click at [241, 193] on li "DTPlight" at bounding box center [313, 192] width 203 height 15
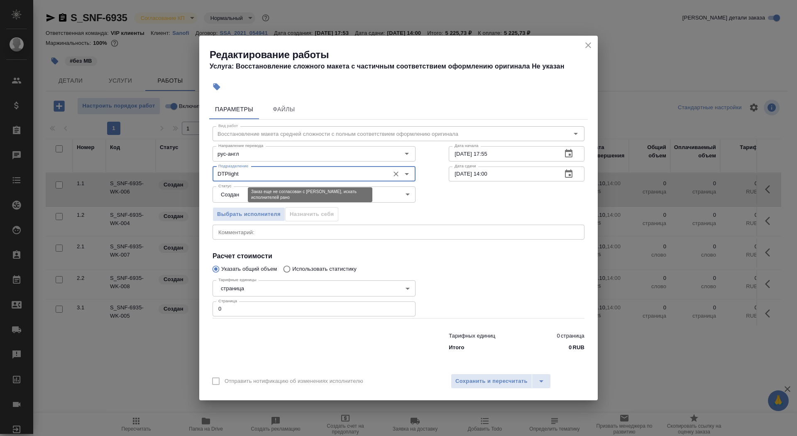
type input "DTPlight"
click at [241, 193] on body "🙏 .cls-1 fill:#fff; AWATERA Saydasheva Dilyara Клиенты Спецификации Заказы 0 Ча…" at bounding box center [398, 218] width 797 height 436
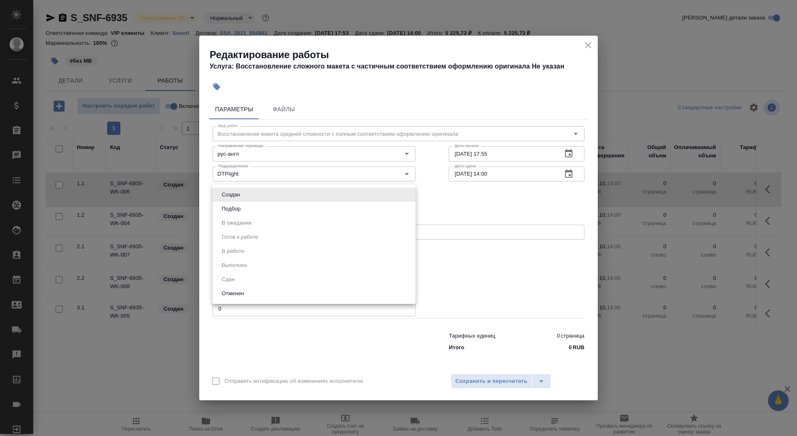
click at [247, 208] on li "Подбор" at bounding box center [313, 209] width 203 height 14
type input "recruiting"
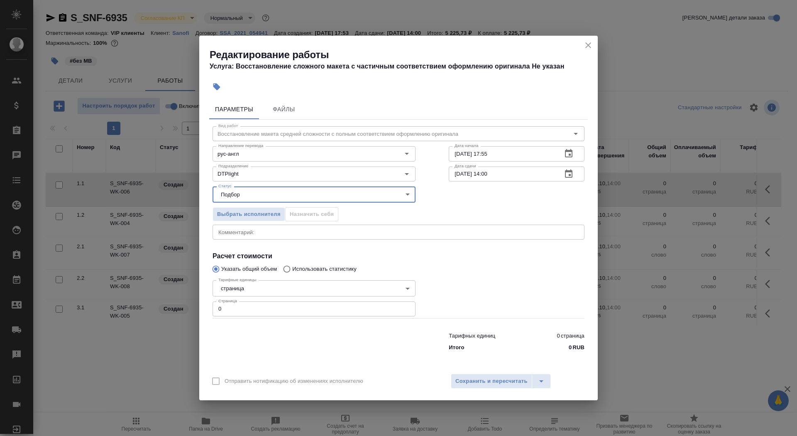
click at [260, 292] on body "🙏 .cls-1 fill:#fff; AWATERA Saydasheva Dilyara Клиенты Спецификации Заказы 0 Ча…" at bounding box center [398, 218] width 797 height 436
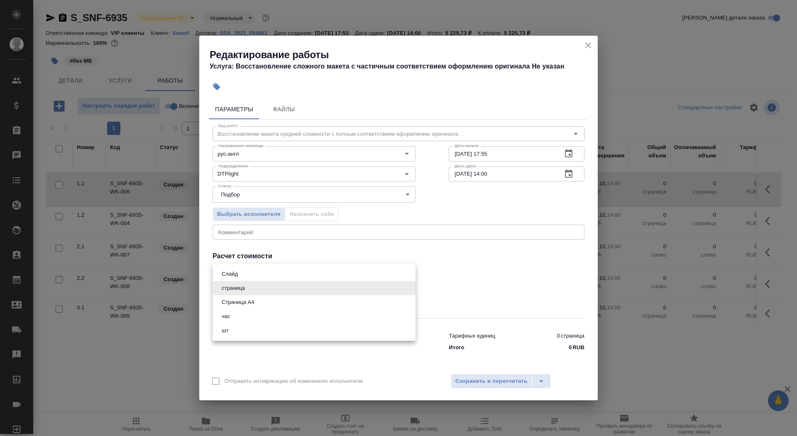
click at [260, 304] on li "Страница А4" at bounding box center [313, 302] width 203 height 14
type input "5f036ec4e16dec2d6b59c8ff"
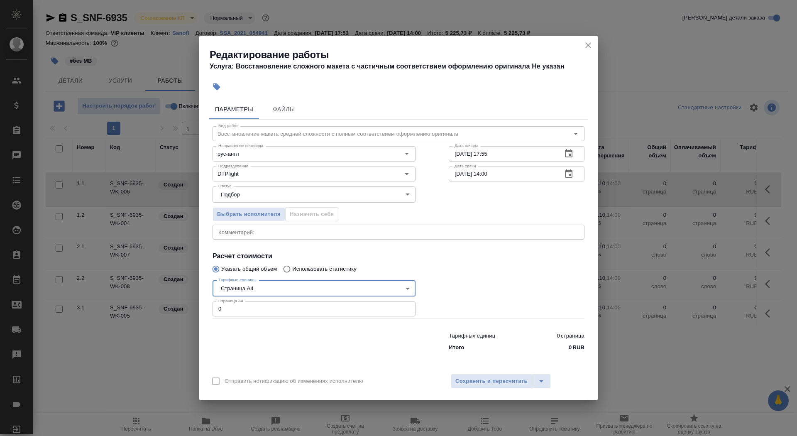
click at [259, 319] on div "Тарифных единиц 0 страница Итого 0 RUB" at bounding box center [398, 340] width 405 height 56
click at [259, 312] on input "0" at bounding box center [313, 308] width 203 height 15
type input "5"
click at [508, 152] on input "02.10.2025 17:55" at bounding box center [501, 153] width 107 height 15
click at [564, 173] on icon "button" at bounding box center [568, 174] width 10 height 10
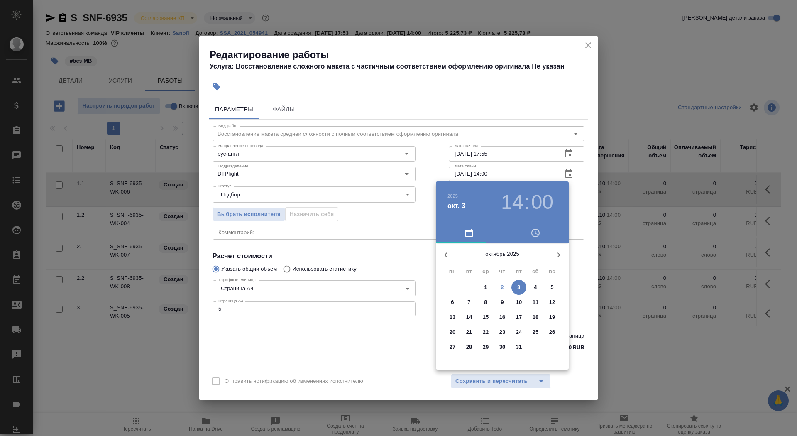
click at [515, 287] on span "3" at bounding box center [518, 287] width 15 height 8
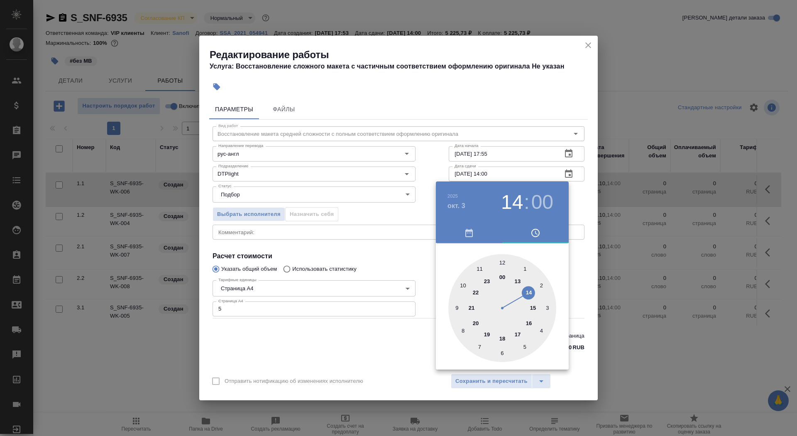
click at [455, 309] on div at bounding box center [502, 308] width 108 height 108
type input "03.10.2025 09:00"
click at [392, 277] on div at bounding box center [398, 218] width 797 height 436
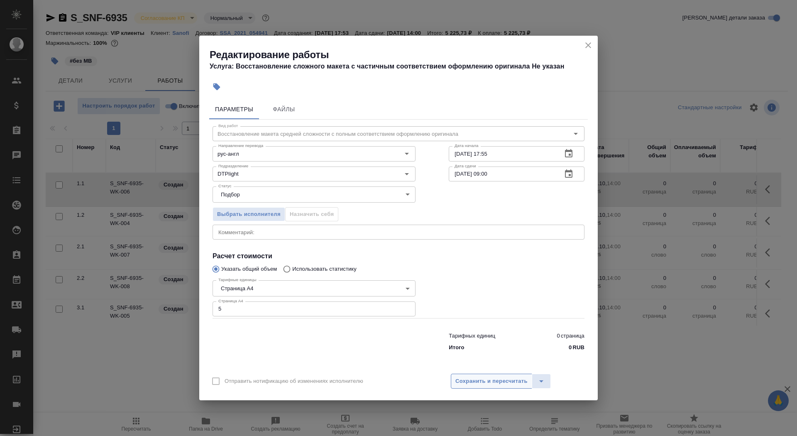
click at [489, 382] on span "Сохранить и пересчитать" at bounding box center [491, 381] width 72 height 10
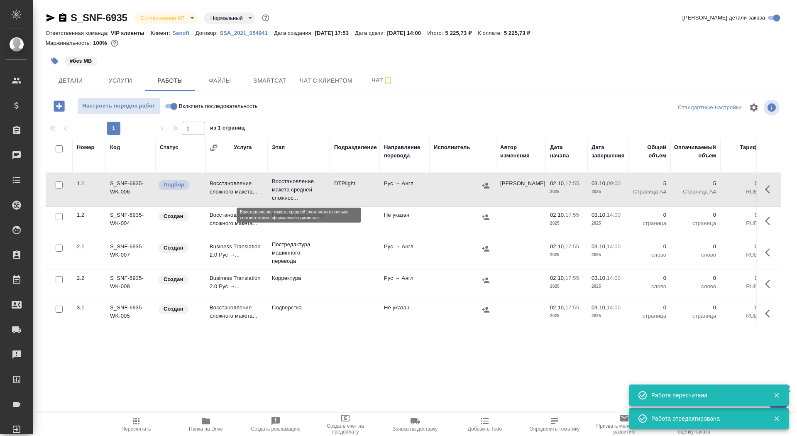
click at [323, 188] on p "Восстановление макета средней сложнос..." at bounding box center [299, 189] width 54 height 25
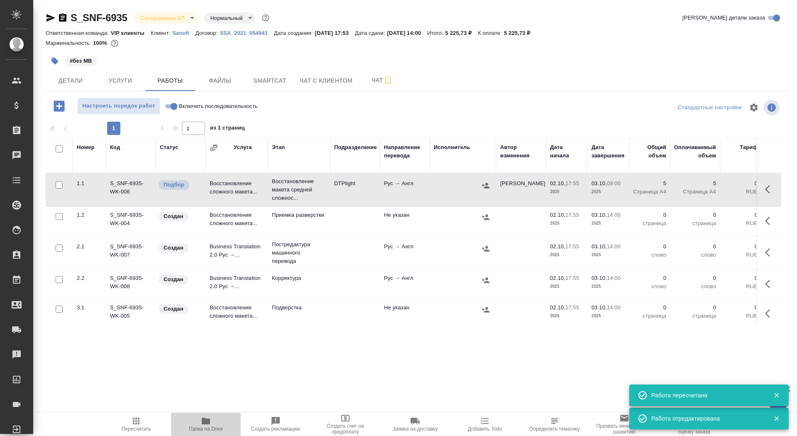
click at [205, 424] on icon "button" at bounding box center [206, 421] width 10 height 10
click at [231, 73] on button "Файлы" at bounding box center [220, 80] width 50 height 21
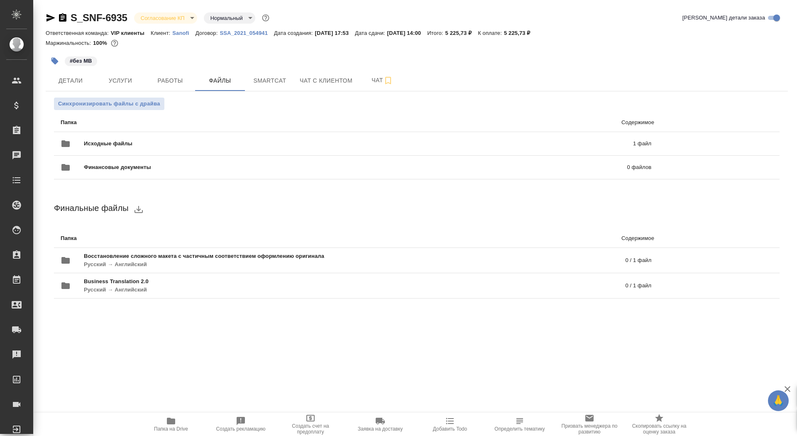
click at [130, 110] on ul "Папка Содержимое Исходные файлы 1 файл Финансовые документы 0 файлов" at bounding box center [416, 146] width 725 height 73
click at [130, 106] on span "Синхронизировать файлы с драйва" at bounding box center [109, 104] width 102 height 8
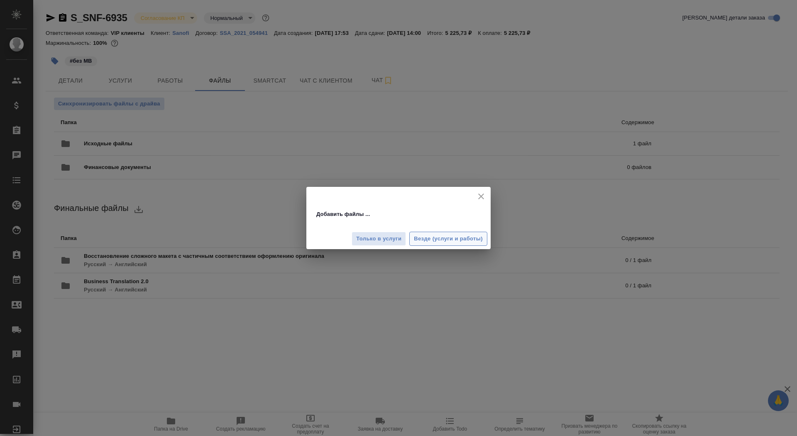
click at [429, 241] on span "Везде (услуги и работы)" at bounding box center [448, 239] width 69 height 10
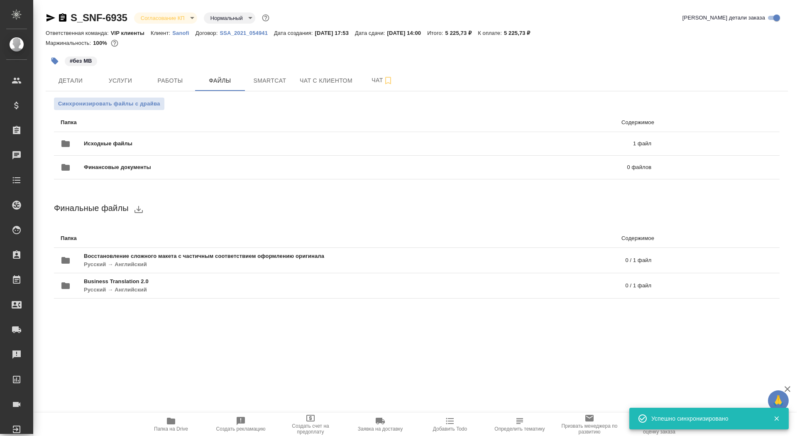
click at [51, 15] on icon "button" at bounding box center [51, 18] width 10 height 10
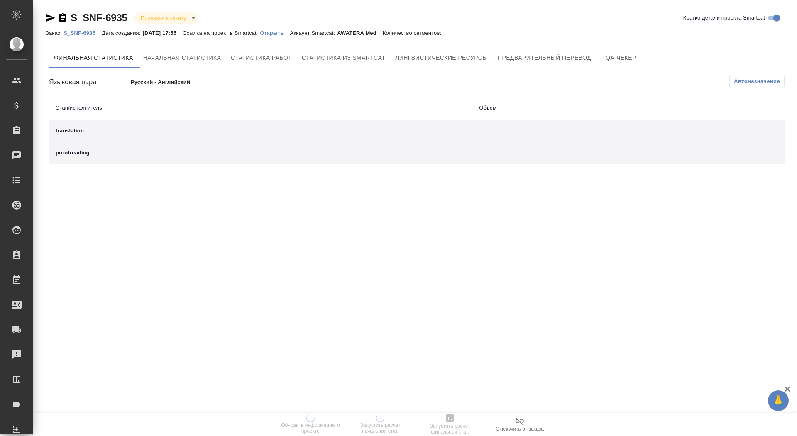
click at [289, 30] on p "Открыть" at bounding box center [275, 33] width 30 height 6
